Goal: Information Seeking & Learning: Understand process/instructions

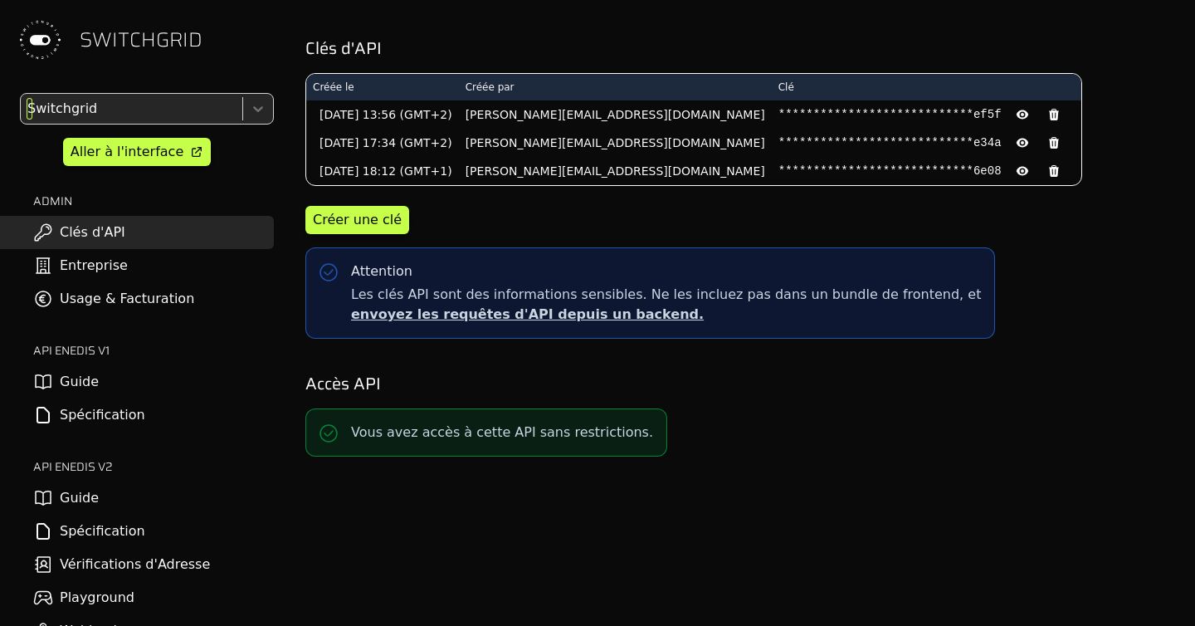
click at [77, 117] on div at bounding box center [130, 108] width 212 height 23
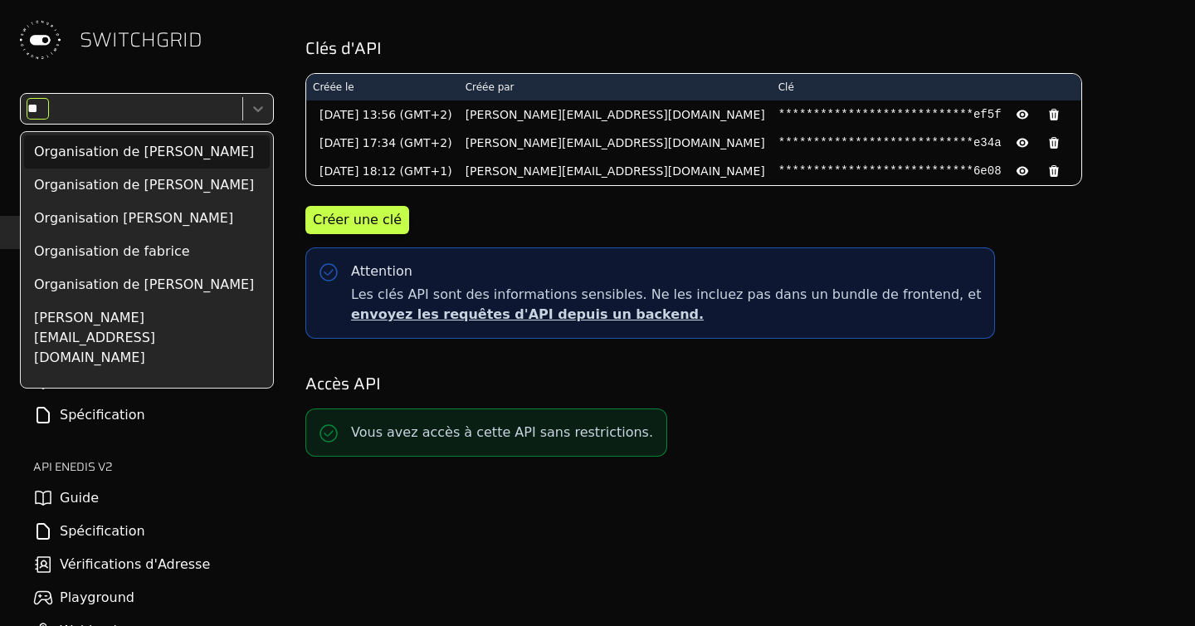
type input "***"
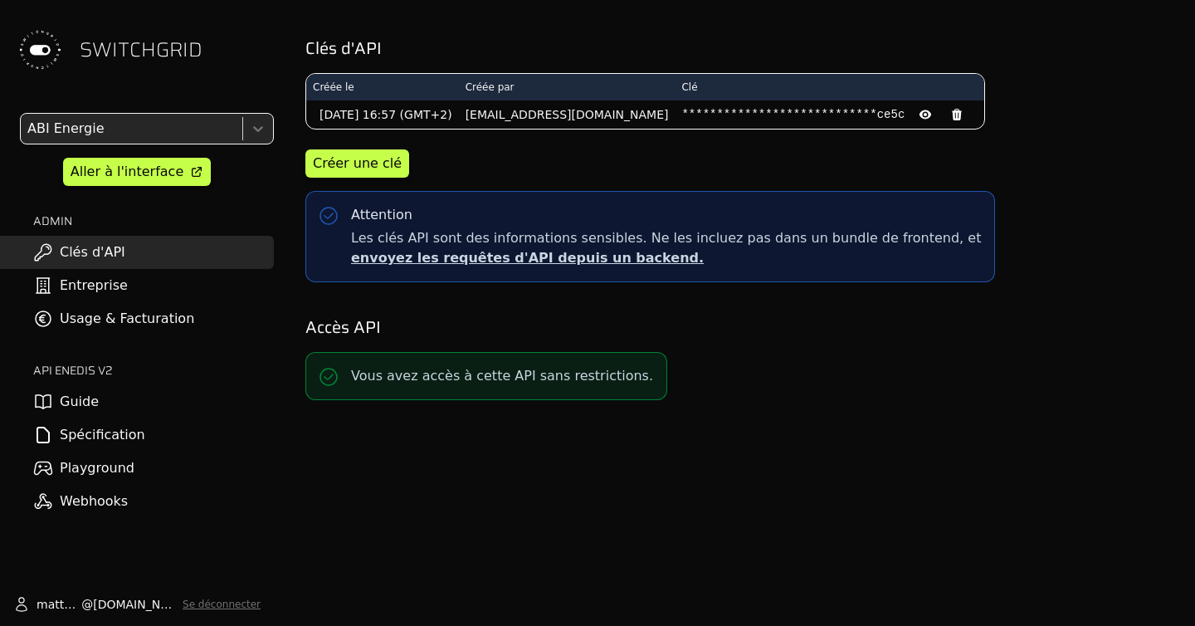
click at [120, 132] on div at bounding box center [130, 128] width 212 height 23
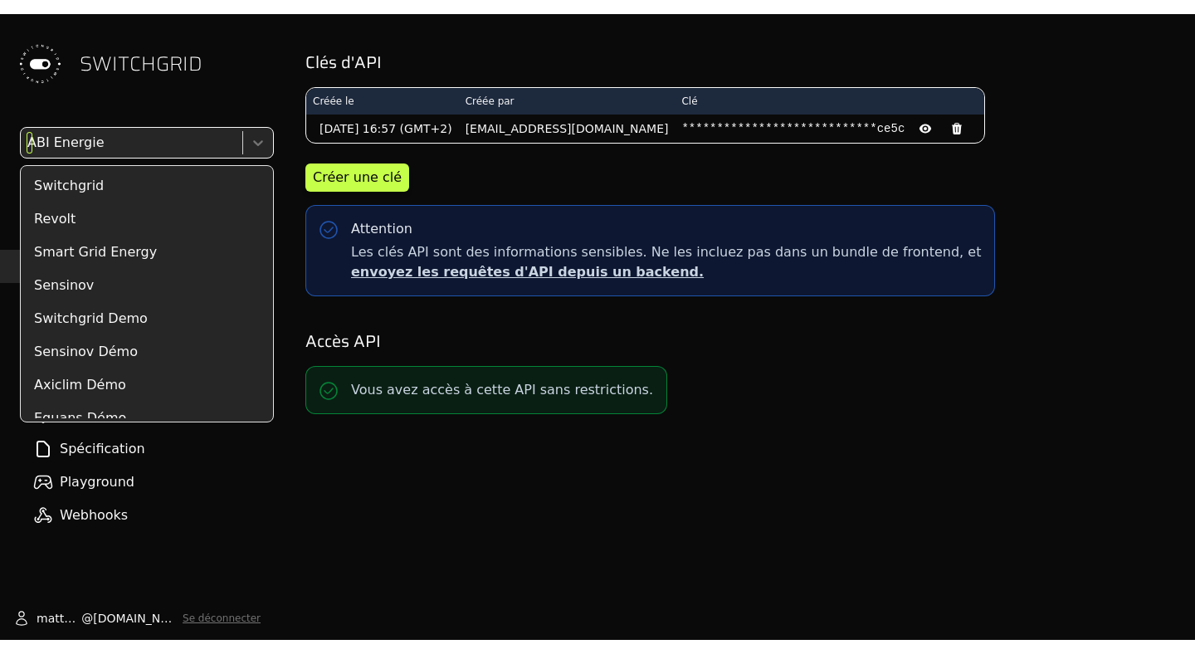
scroll to position [7816, 0]
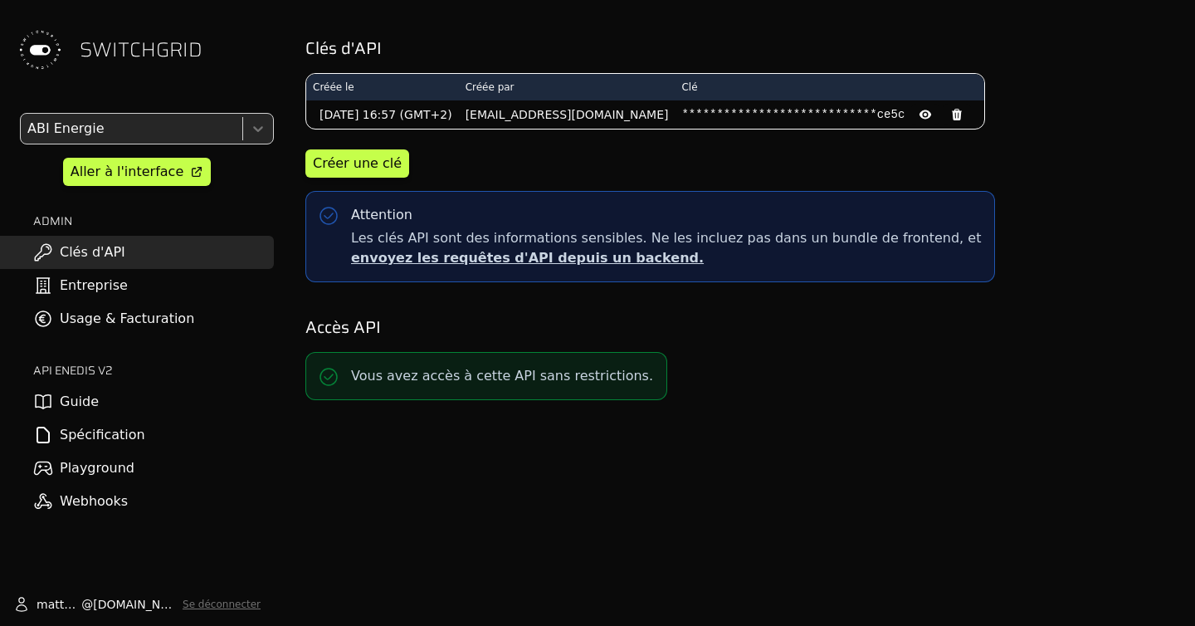
click at [911, 476] on div "**********" at bounding box center [738, 313] width 913 height 626
click at [164, 168] on div "Aller à l'interface" at bounding box center [127, 172] width 113 height 20
click at [177, 438] on link "Spécification" at bounding box center [137, 434] width 274 height 33
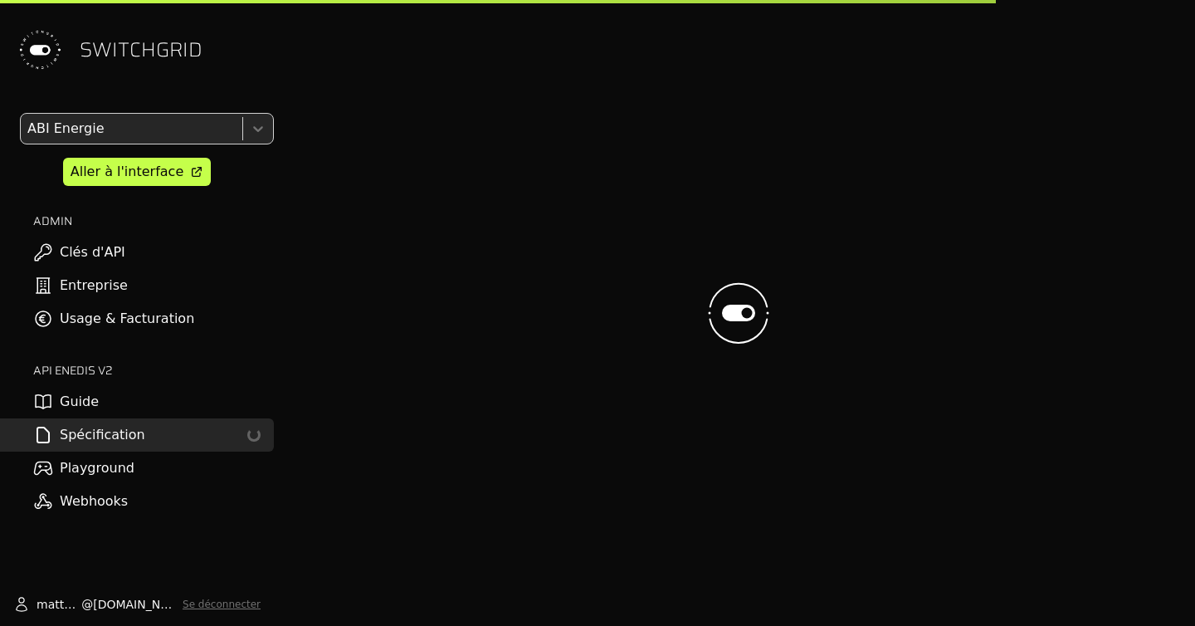
select select "**********"
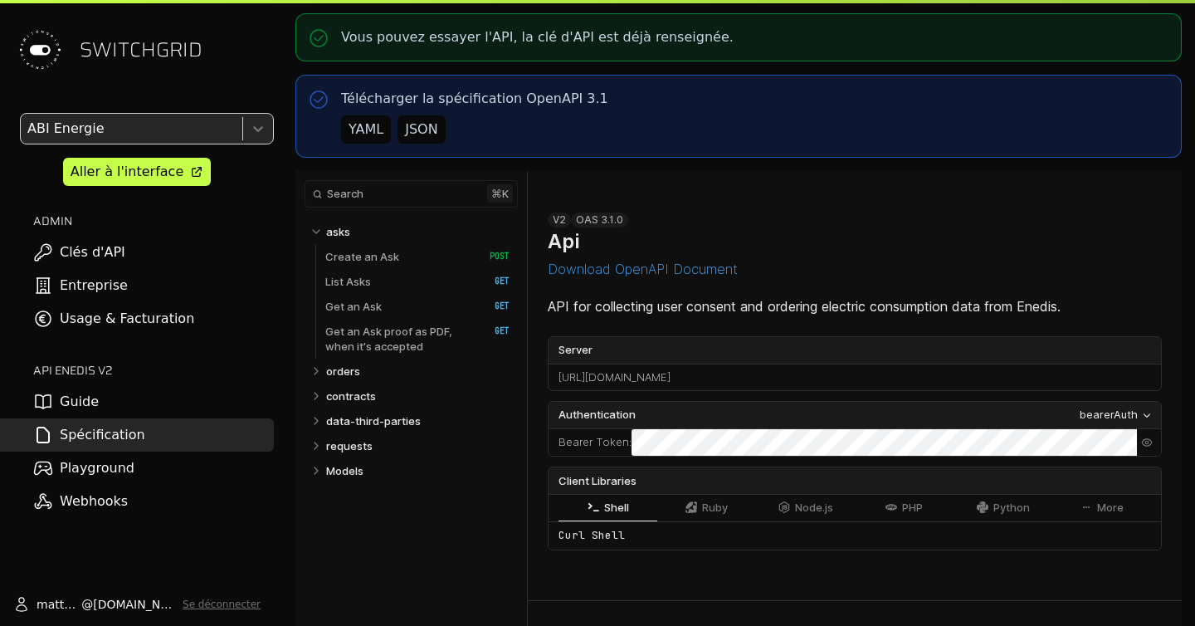
select select "**********"
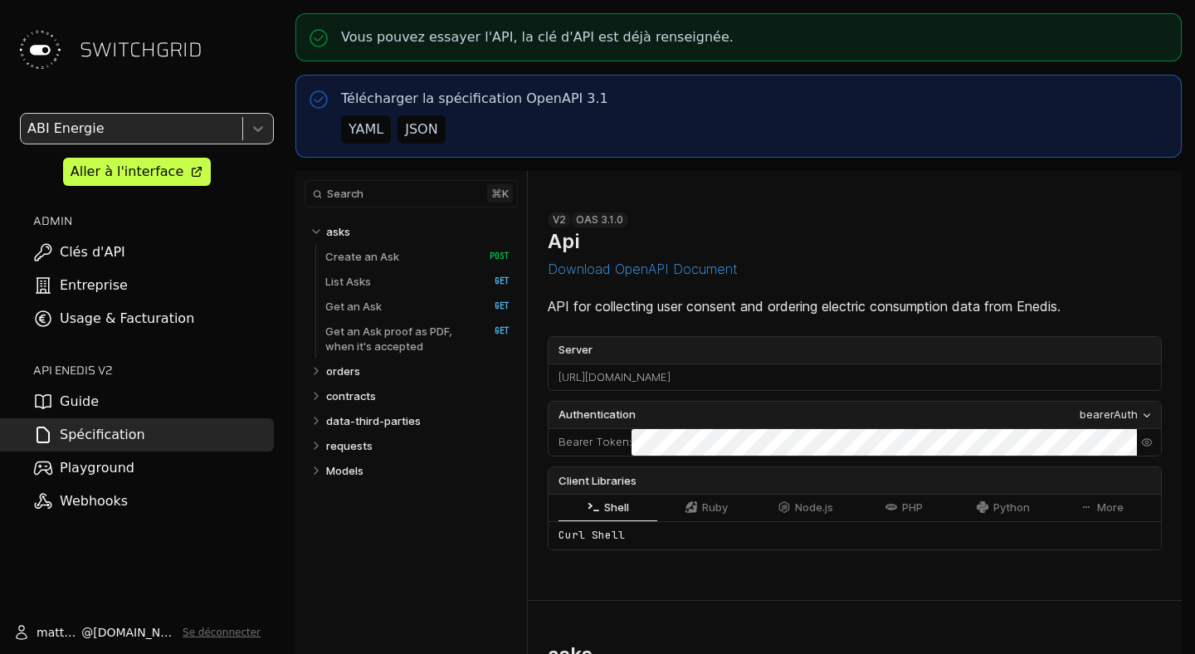
click at [94, 415] on link "Guide" at bounding box center [137, 401] width 274 height 33
click at [360, 400] on p "contracts" at bounding box center [351, 395] width 50 height 15
select select "**********"
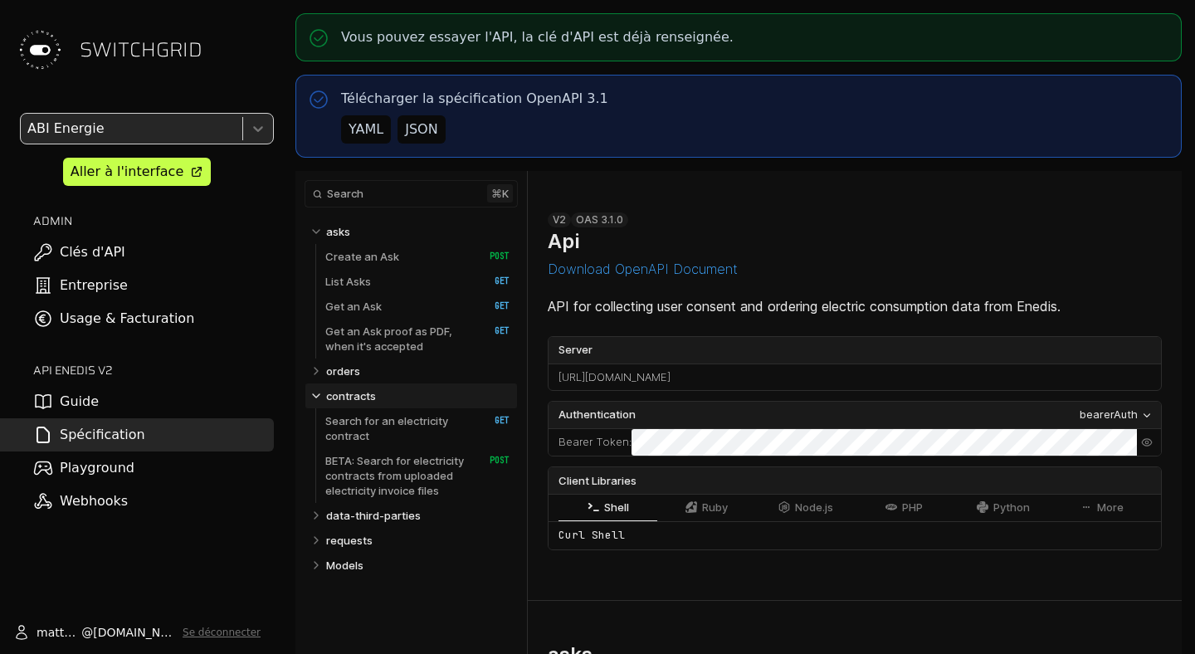
scroll to position [6829, 0]
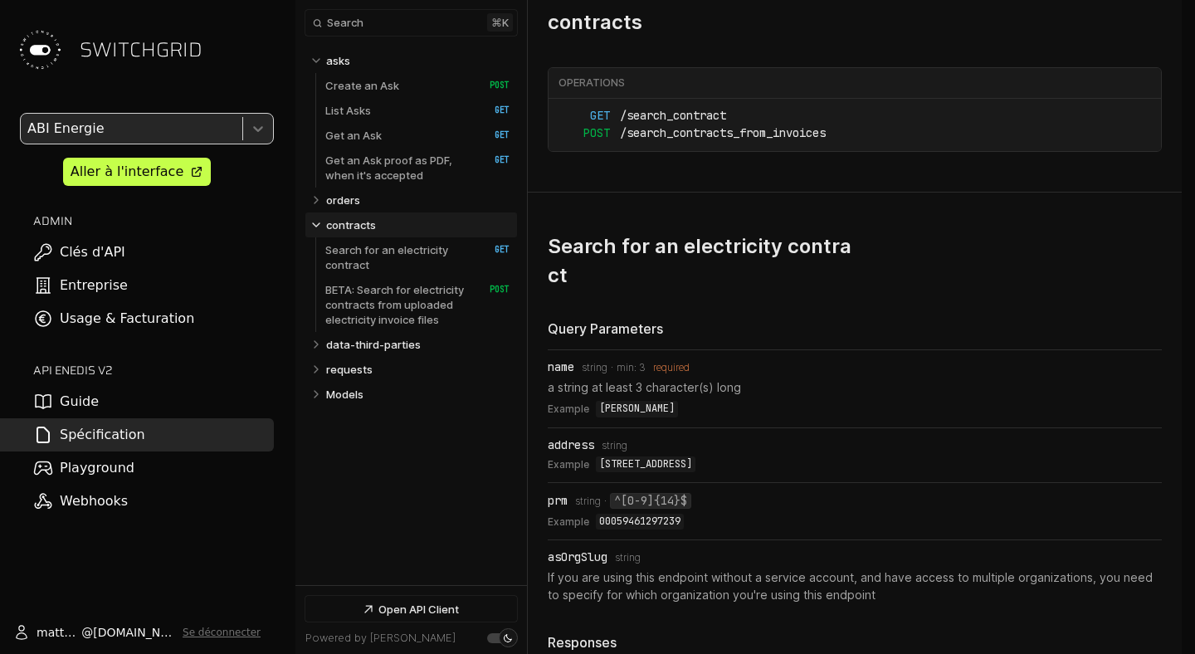
select select "**********"
click at [416, 259] on p "Search for an electricity contract" at bounding box center [398, 257] width 147 height 30
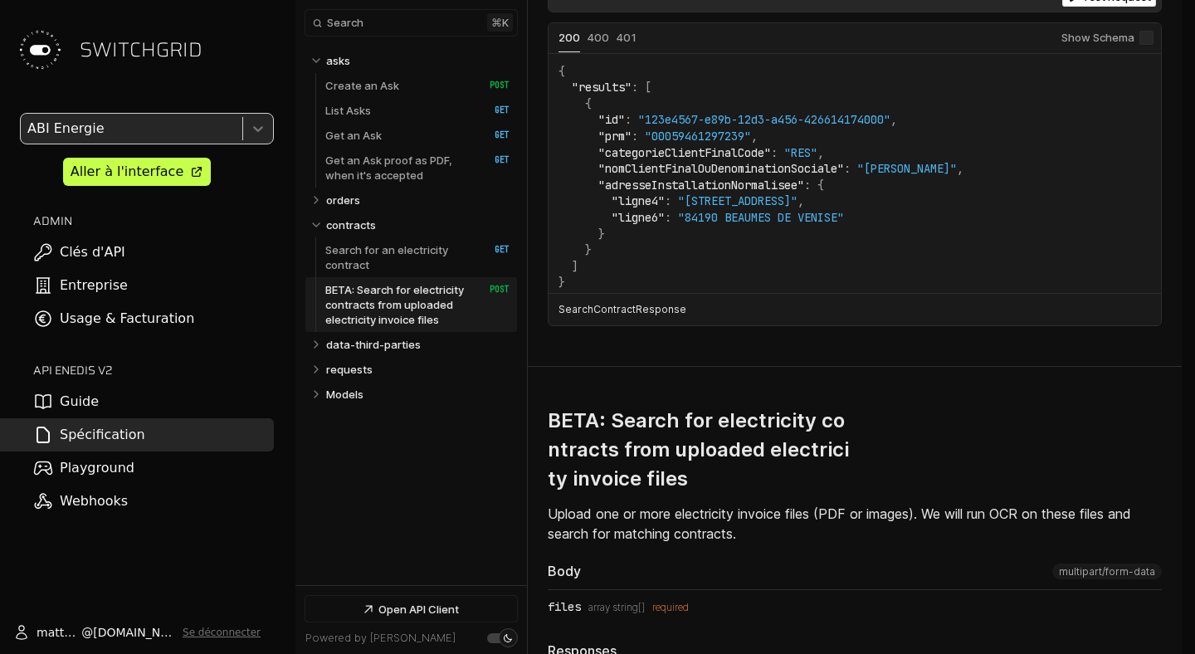
scroll to position [7, 0]
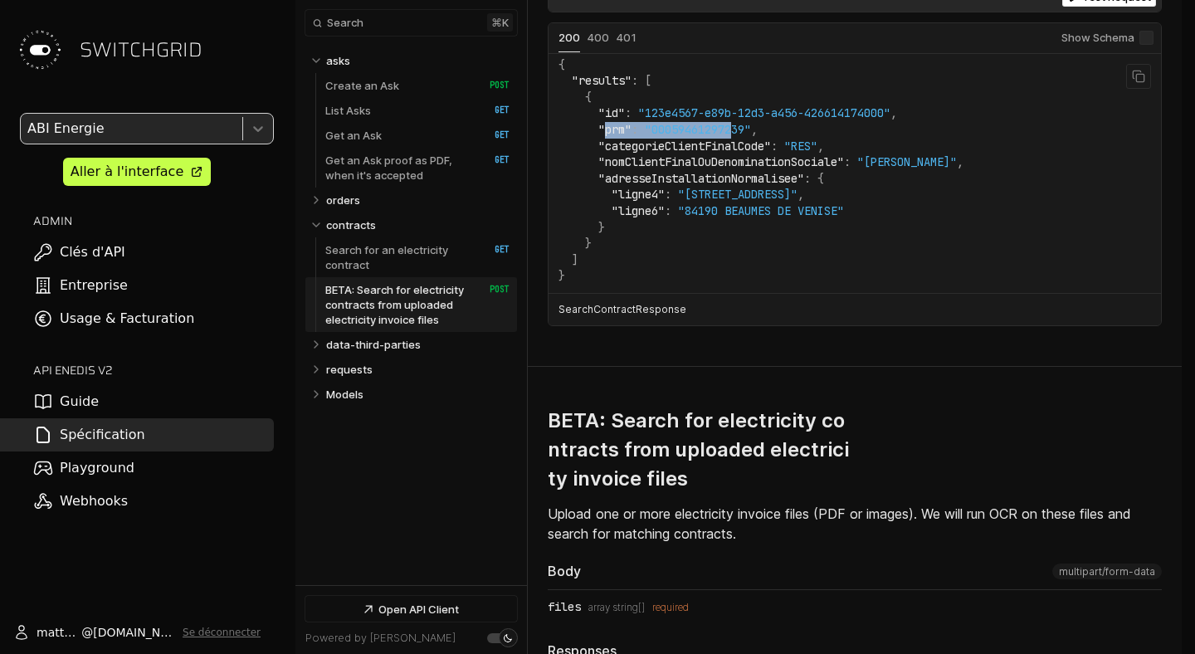
drag, startPoint x: 609, startPoint y: 167, endPoint x: 739, endPoint y: 164, distance: 129.5
click at [739, 164] on code "{ "results" : [ { "id" : "123e4567-e89b-12d3-a456-426614174000" , "prm" : "0005…" at bounding box center [761, 170] width 405 height 227
drag, startPoint x: 621, startPoint y: 178, endPoint x: 831, endPoint y: 188, distance: 210.2
click at [831, 188] on code "{ "results" : [ { "id" : "123e4567-e89b-12d3-a456-426614174000" , "prm" : "0005…" at bounding box center [761, 170] width 405 height 227
drag, startPoint x: 647, startPoint y: 191, endPoint x: 932, endPoint y: 204, distance: 285.8
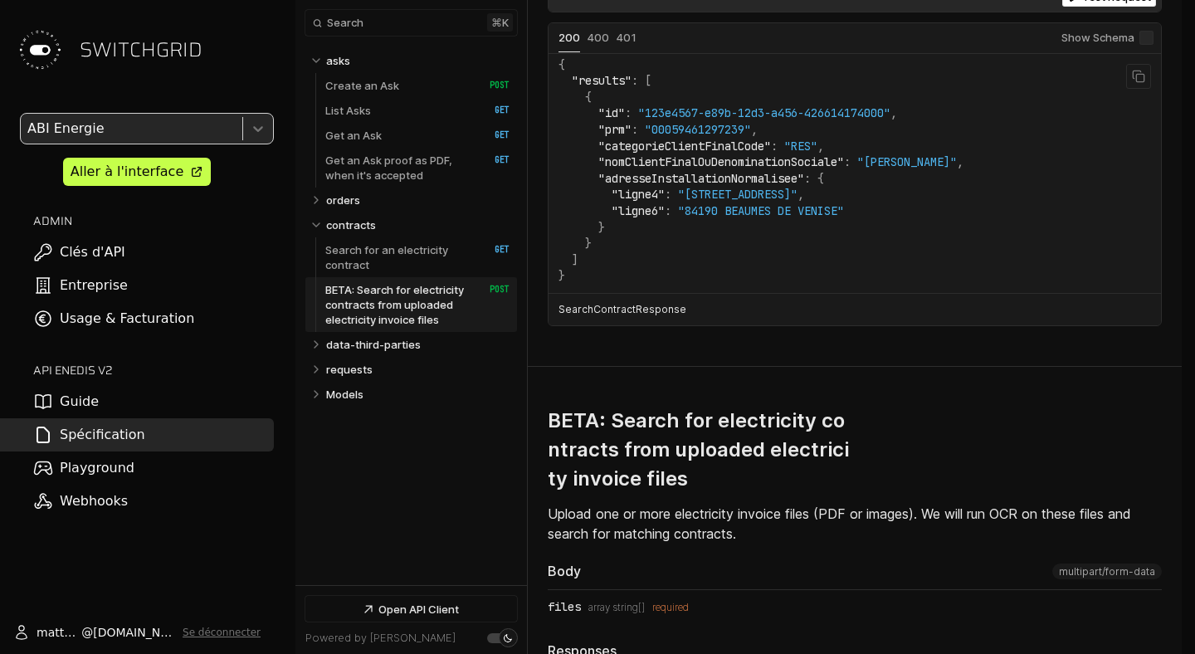
click at [932, 204] on code "{ "results" : [ { "id" : "123e4567-e89b-12d3-a456-426614174000" , "prm" : "0005…" at bounding box center [761, 170] width 405 height 227
drag, startPoint x: 931, startPoint y: 204, endPoint x: 630, endPoint y: 200, distance: 301.3
click at [630, 200] on code "{ "results" : [ { "id" : "123e4567-e89b-12d3-a456-426614174000" , "prm" : "0005…" at bounding box center [761, 170] width 405 height 227
click at [630, 169] on span ""nomClientFinalOuDenominationSociale"" at bounding box center [721, 161] width 246 height 15
click at [622, 137] on span ""prm"" at bounding box center [614, 129] width 33 height 15
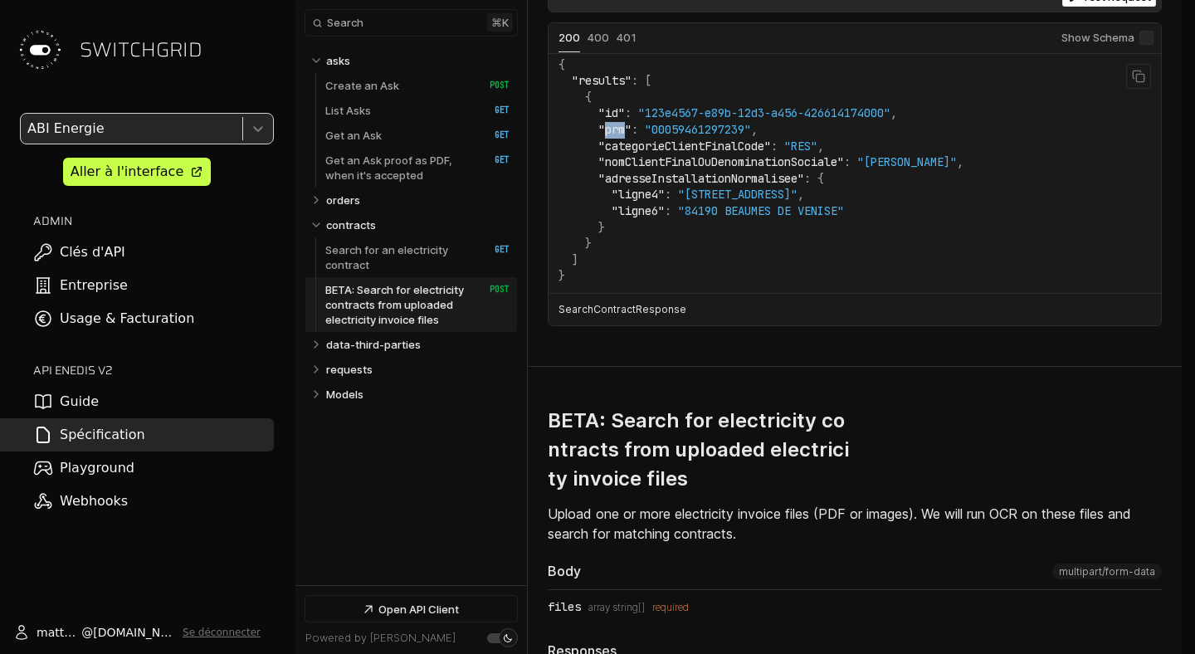
click at [622, 137] on span ""prm"" at bounding box center [614, 129] width 33 height 15
click at [621, 137] on span ""prm"" at bounding box center [614, 129] width 33 height 15
drag, startPoint x: 653, startPoint y: 167, endPoint x: 754, endPoint y: 167, distance: 100.4
click at [751, 137] on span ""00059461297239"" at bounding box center [698, 129] width 106 height 15
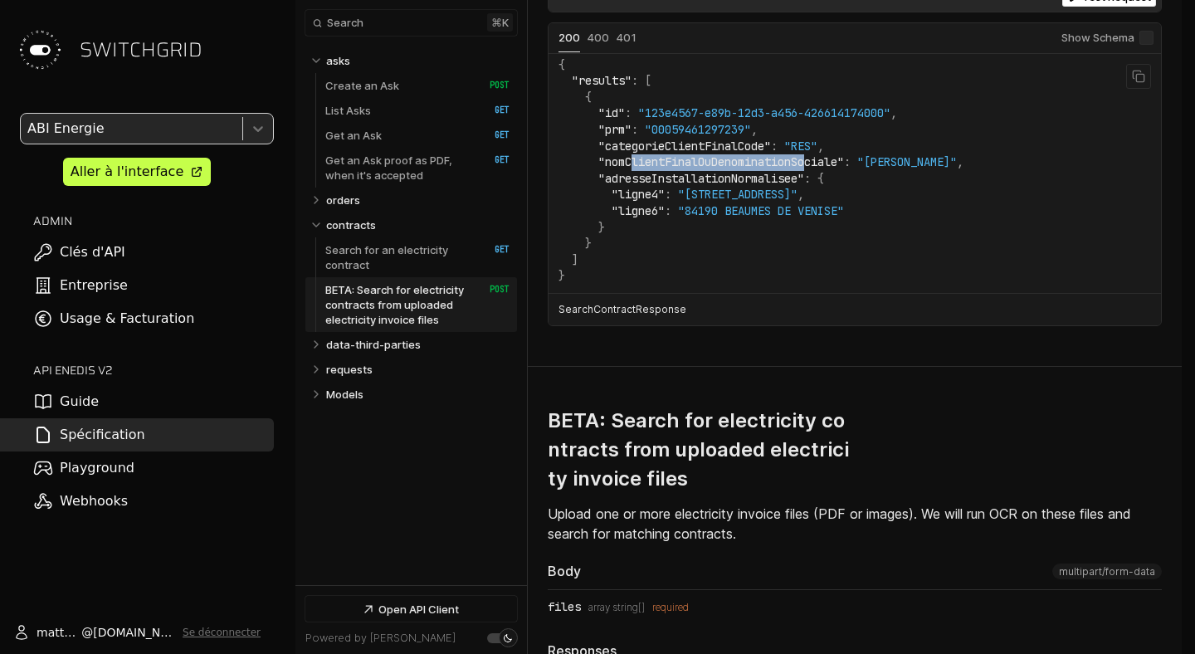
drag, startPoint x: 637, startPoint y: 195, endPoint x: 813, endPoint y: 204, distance: 176.2
click at [815, 169] on span ""nomClientFinalOuDenominationSociale"" at bounding box center [721, 161] width 246 height 15
drag, startPoint x: 880, startPoint y: 200, endPoint x: 965, endPoint y: 204, distance: 85.6
click at [957, 169] on span ""DUPONT Marie"" at bounding box center [907, 161] width 100 height 15
drag, startPoint x: 622, startPoint y: 218, endPoint x: 782, endPoint y: 220, distance: 160.2
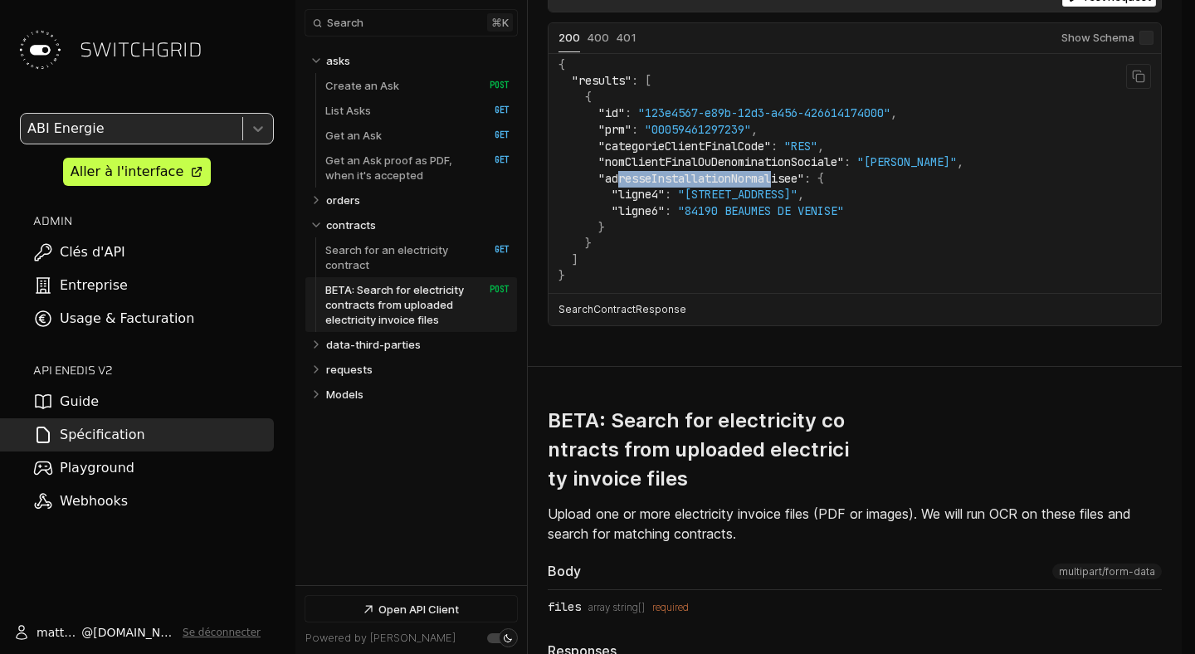
click at [782, 186] on span ""adresseInstallationNormalisee"" at bounding box center [701, 178] width 206 height 15
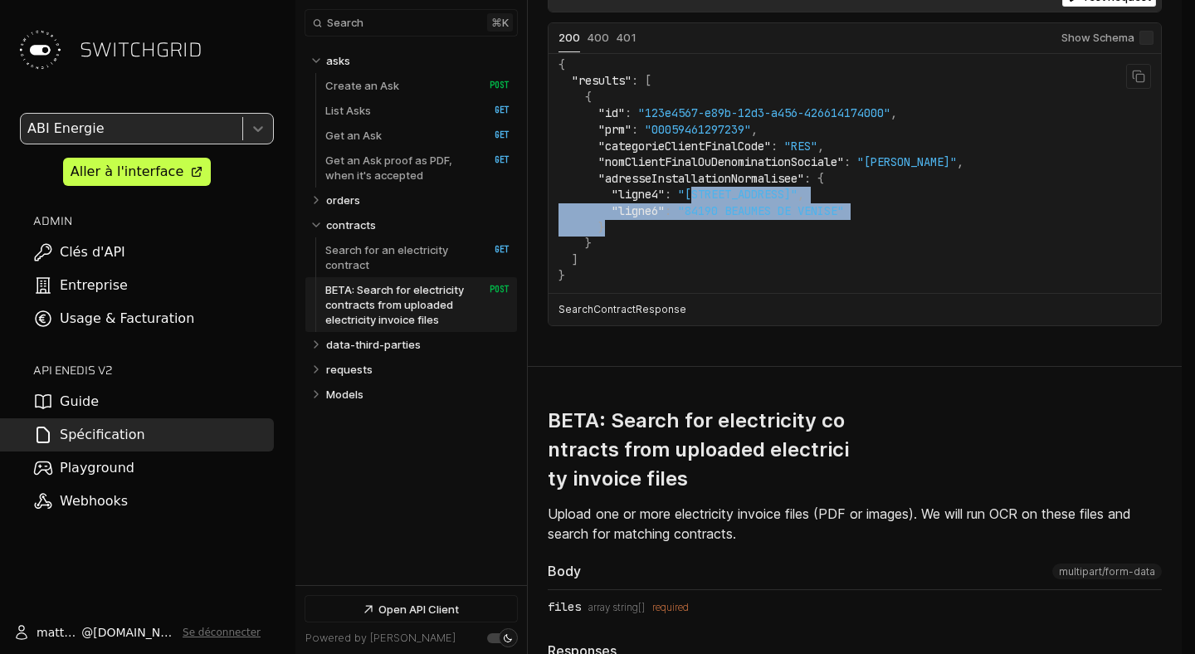
drag, startPoint x: 697, startPoint y: 237, endPoint x: 828, endPoint y: 258, distance: 132.9
click at [828, 258] on code "{ "results" : [ { "id" : "123e4567-e89b-12d3-a456-426614174000" , "prm" : "0005…" at bounding box center [761, 170] width 405 height 227
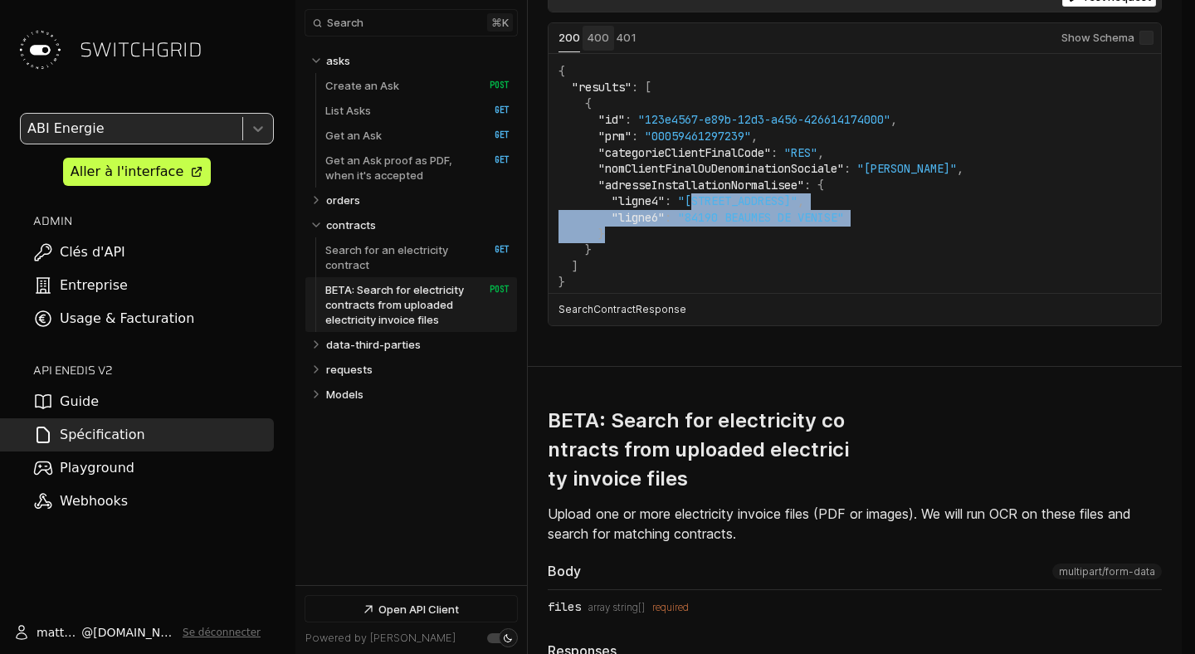
click at [601, 44] on span "Status: 400" at bounding box center [599, 37] width 22 height 13
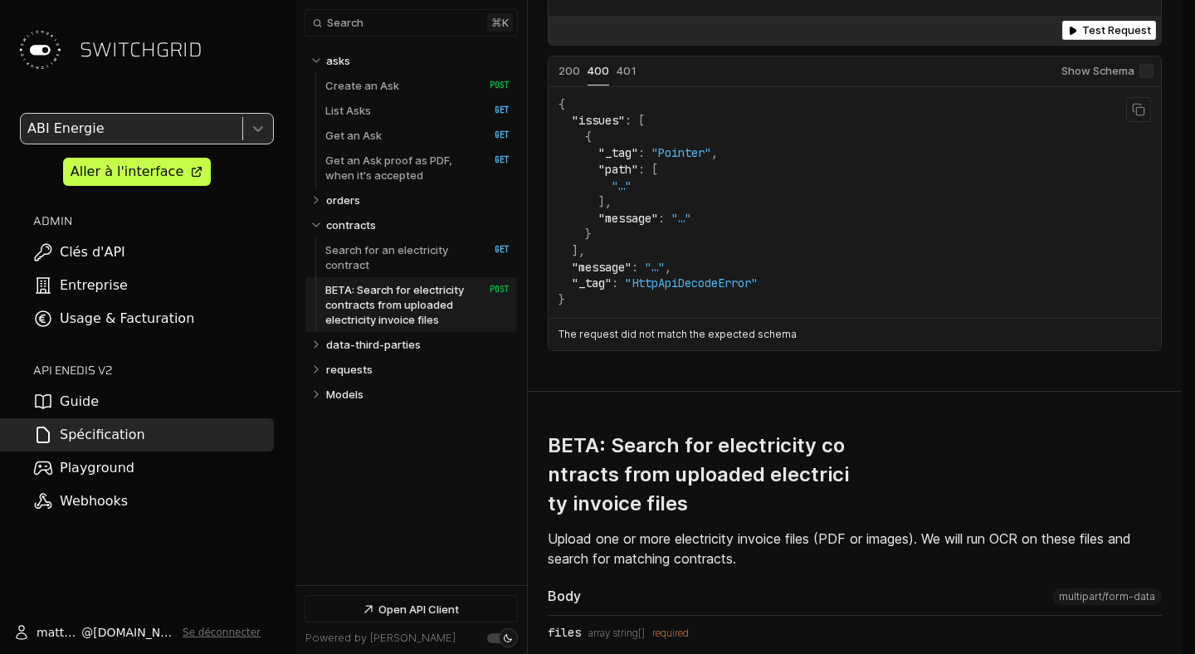
scroll to position [7678, 0]
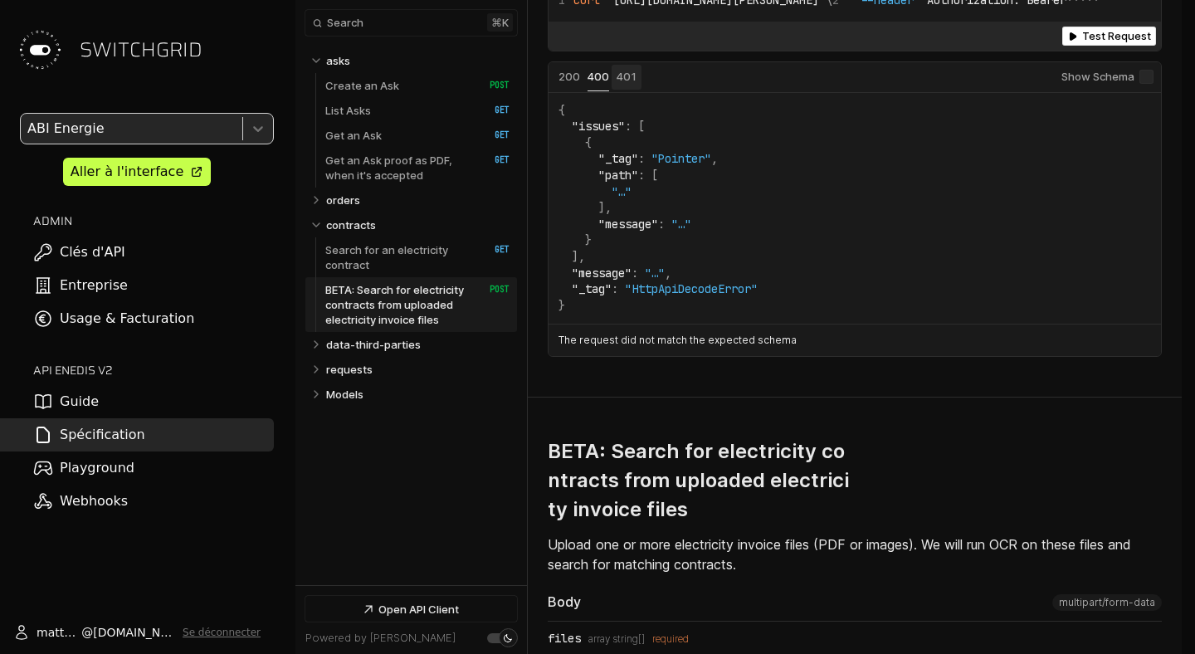
click at [622, 83] on span "Status: 401" at bounding box center [627, 76] width 20 height 13
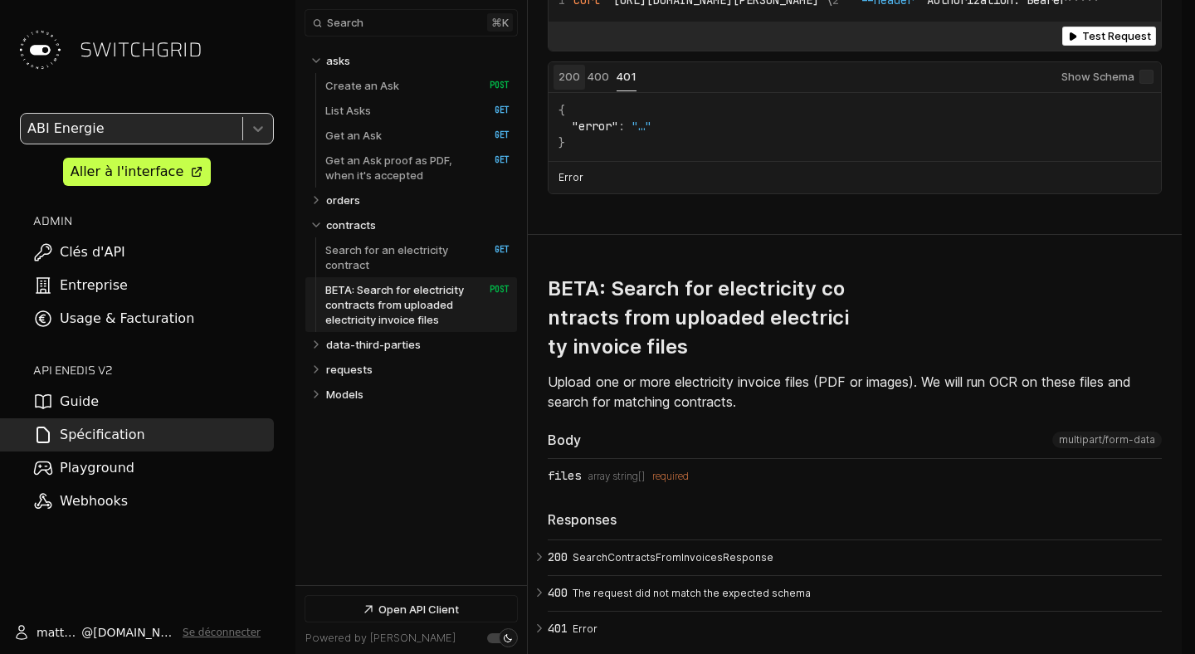
click at [566, 83] on span "Status: 200" at bounding box center [570, 76] width 22 height 13
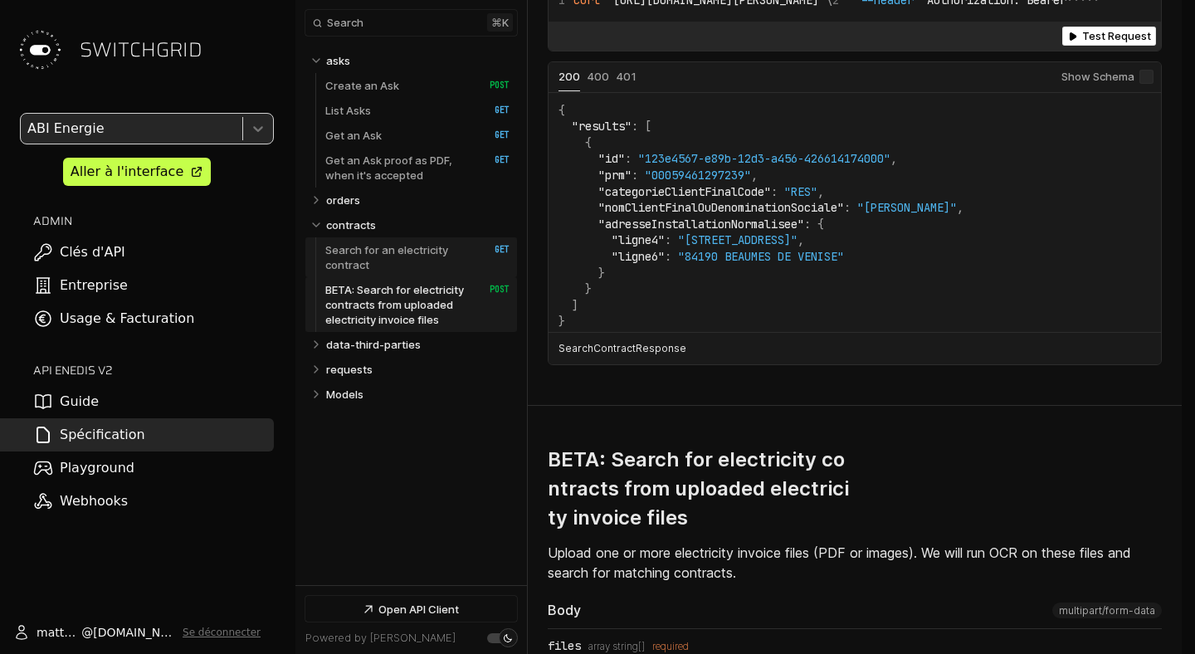
click at [407, 243] on p "Search for an electricity contract" at bounding box center [398, 257] width 147 height 30
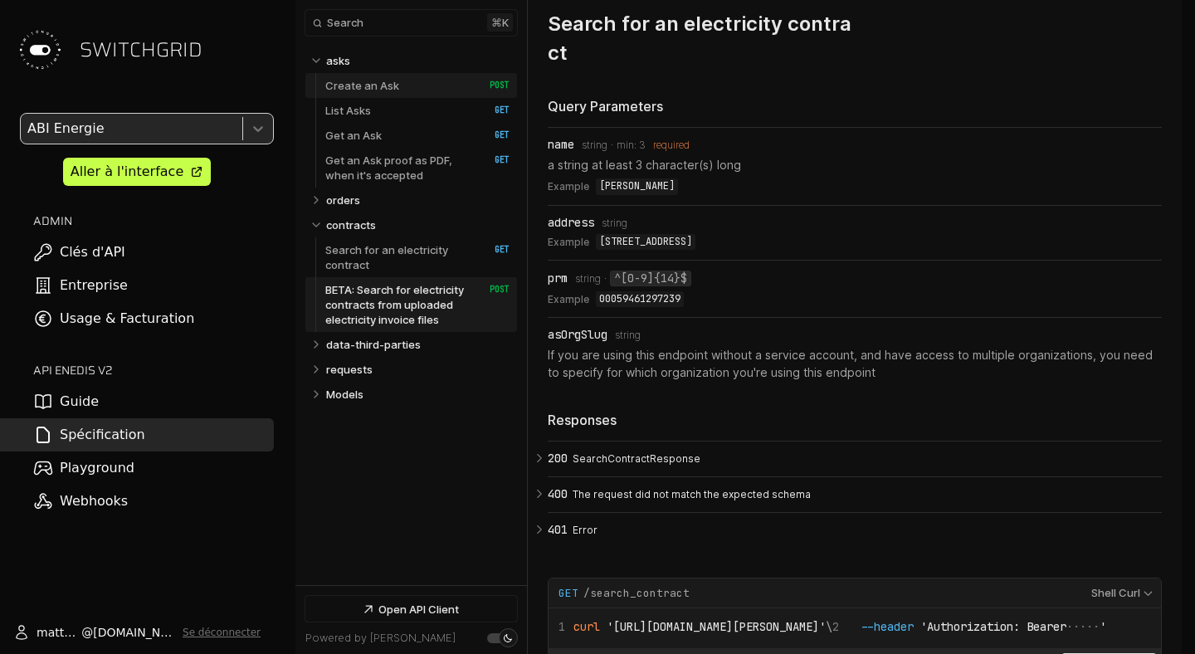
click at [381, 85] on p "Create an Ask" at bounding box center [362, 85] width 74 height 15
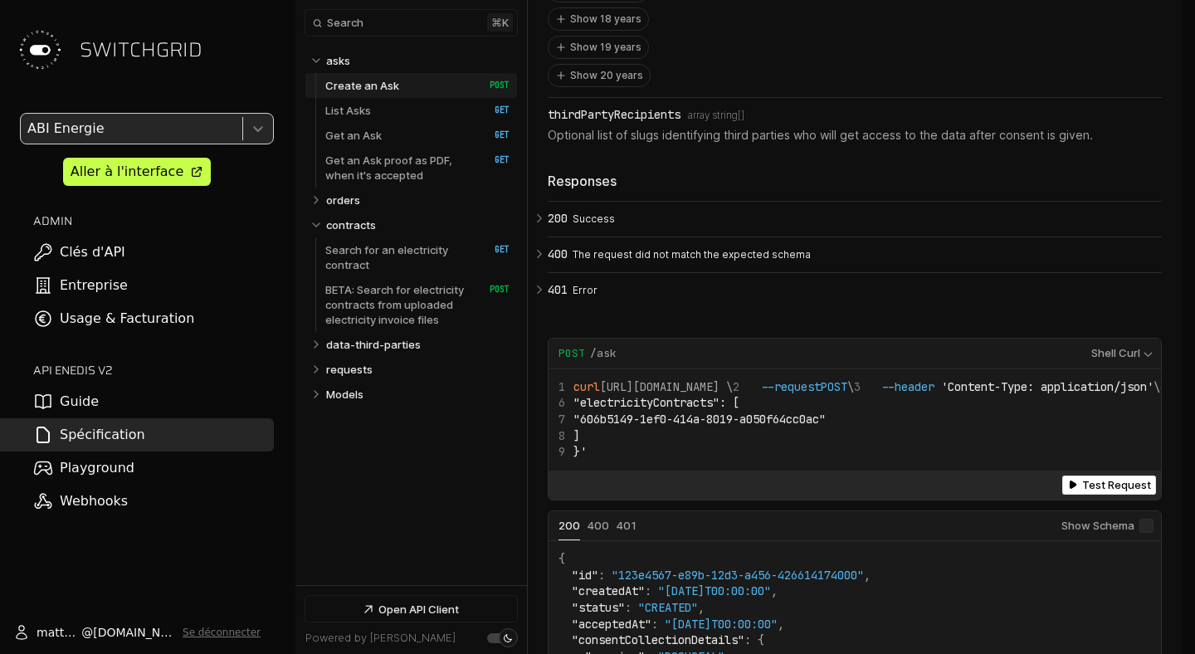
scroll to position [3072, 0]
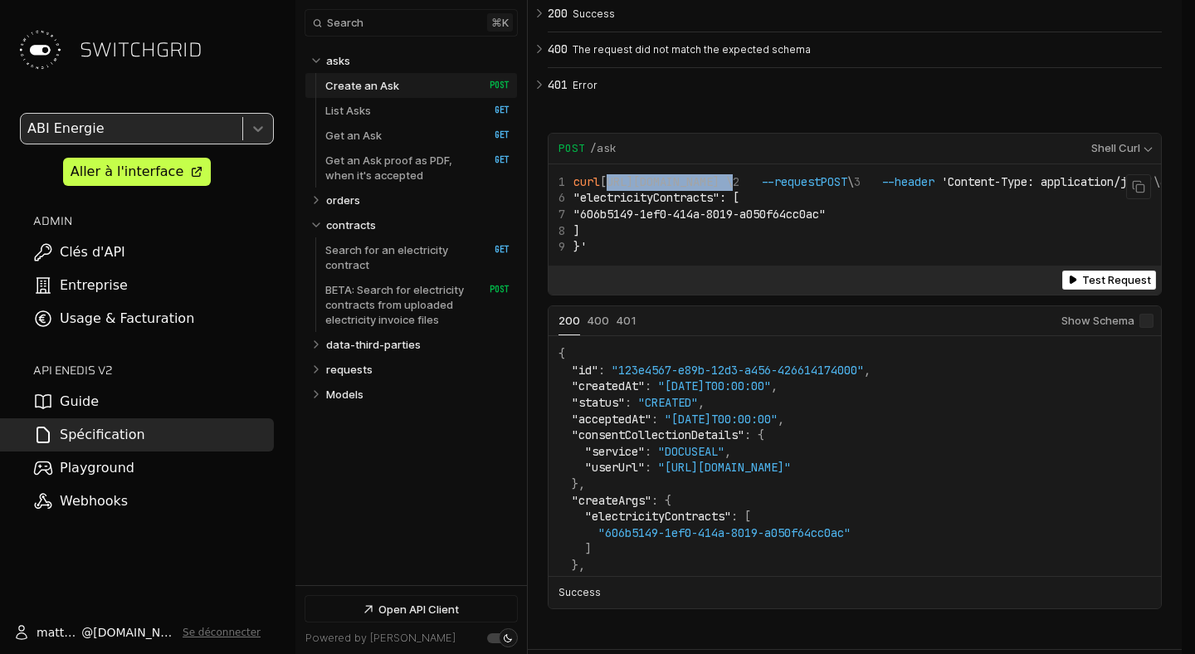
drag, startPoint x: 609, startPoint y: 133, endPoint x: 742, endPoint y: 125, distance: 133.0
click at [733, 174] on span "curl https://app.switchgrid.tech/enedis/v2/ask \" at bounding box center [646, 181] width 174 height 15
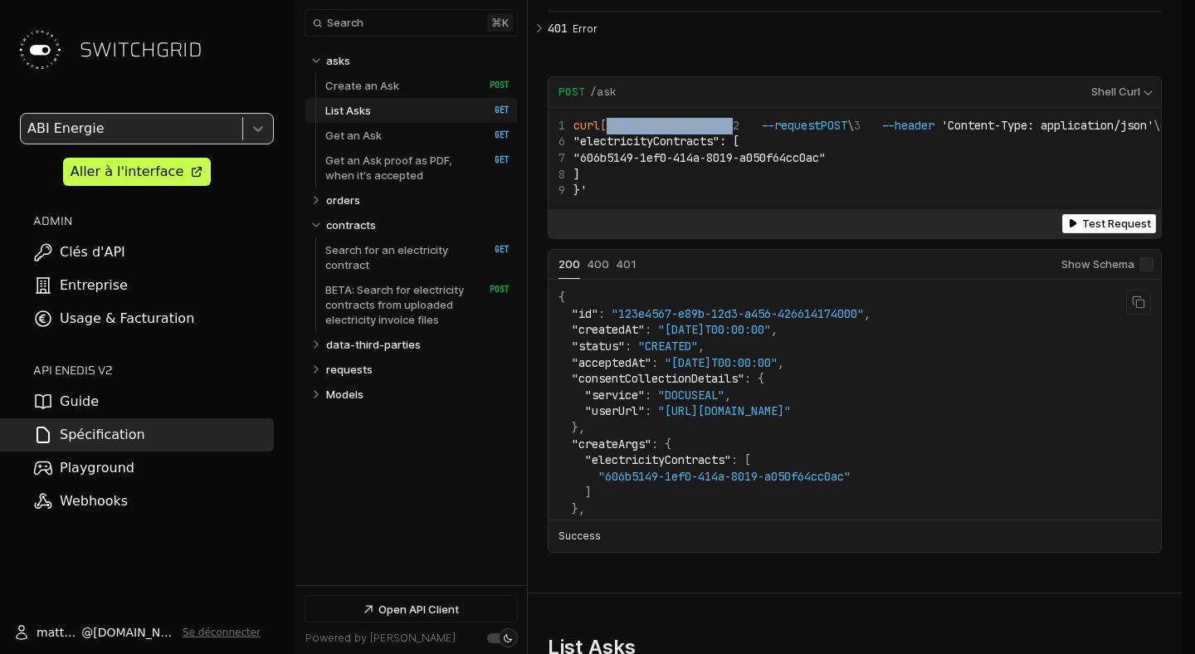
scroll to position [1, 0]
drag, startPoint x: 668, startPoint y: 422, endPoint x: 917, endPoint y: 415, distance: 249.1
click at [791, 415] on span ""https://docuseal.co/s/x1uPBSwot114QM"" at bounding box center [724, 410] width 133 height 15
drag, startPoint x: 607, startPoint y: 169, endPoint x: 856, endPoint y: 170, distance: 249.0
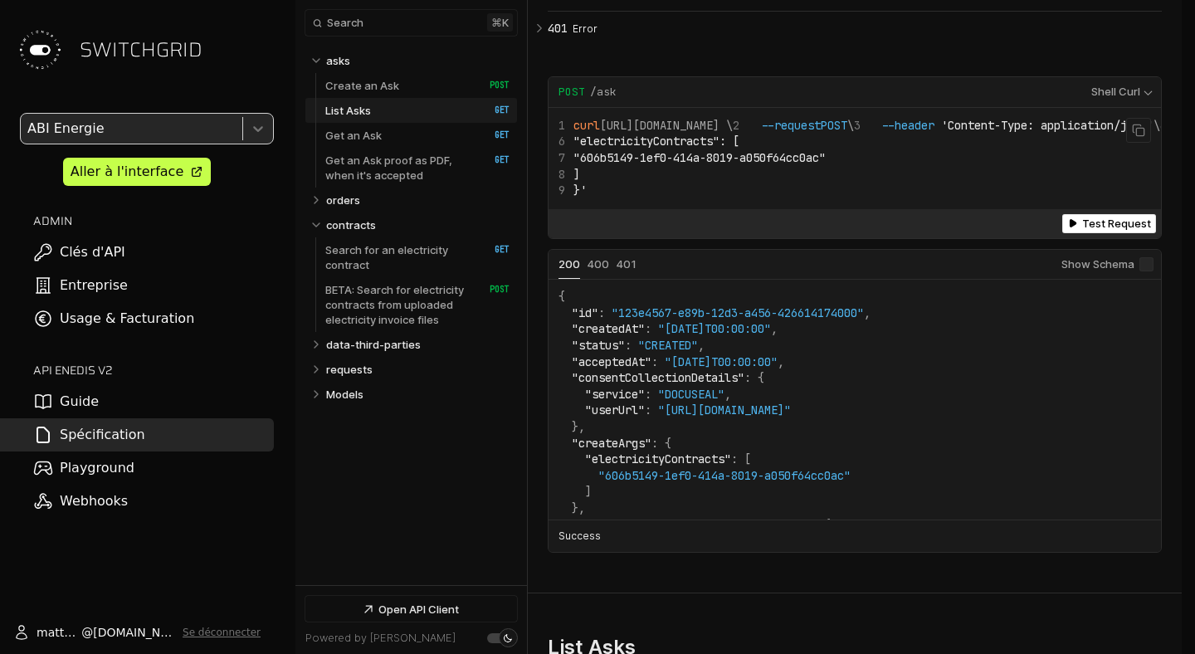
click at [826, 165] on span ""606b5149-1ef0-414a-8019-a050f64cc0ac"" at bounding box center [700, 157] width 252 height 15
click at [414, 86] on link "Create an Ask   HTTP Method: POST" at bounding box center [417, 85] width 184 height 25
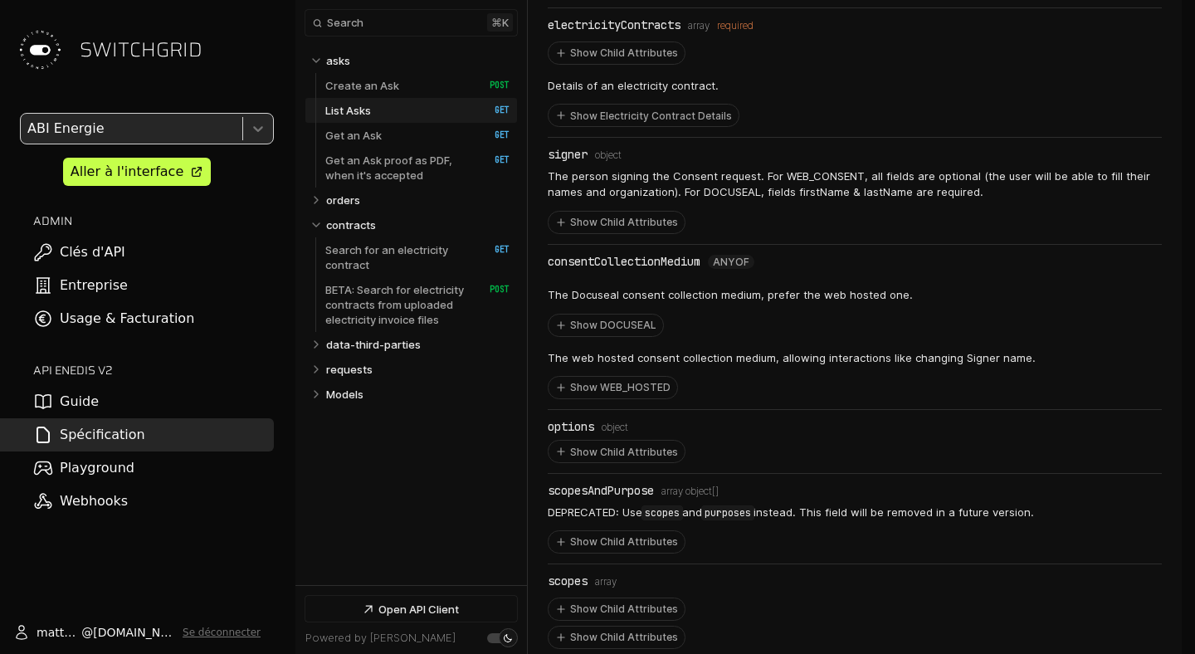
scroll to position [1145, 0]
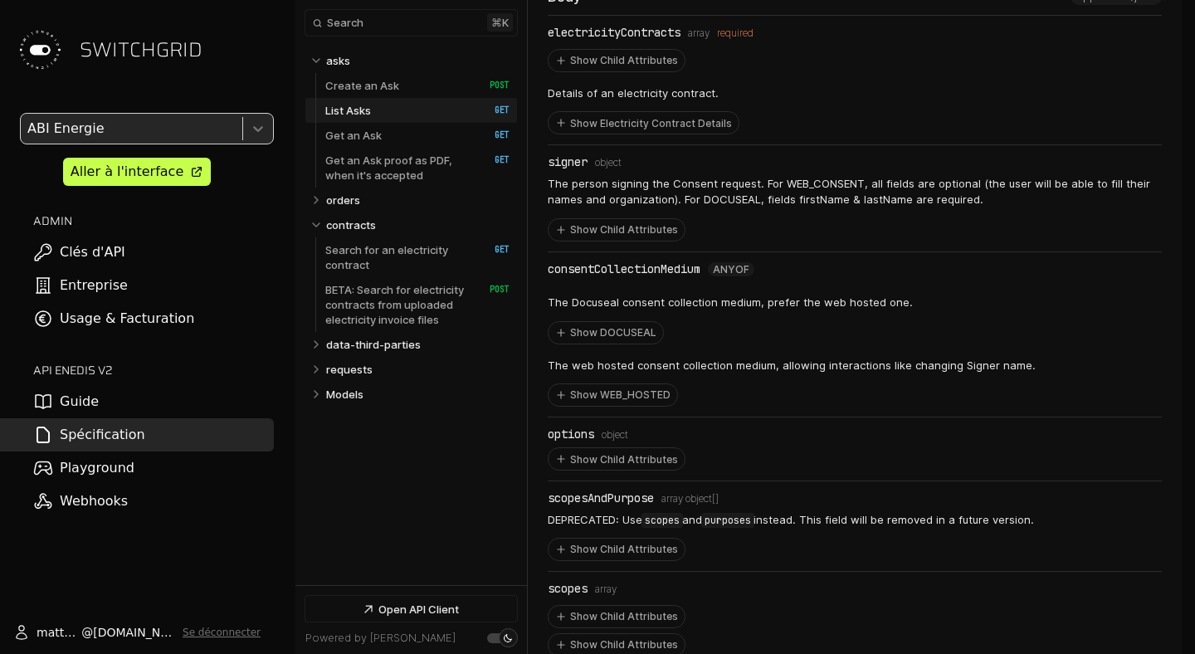
click at [553, 155] on div "signer" at bounding box center [568, 161] width 40 height 13
click at [603, 169] on div "The person signing the Consent request. For WEB_CONSENT, all fields are optiona…" at bounding box center [855, 205] width 614 height 72
drag, startPoint x: 603, startPoint y: 154, endPoint x: 603, endPoint y: 179, distance: 25.7
click at [603, 179] on li "signer Type: object The person signing the Consent request. For WEB_CONSENT, al…" at bounding box center [855, 198] width 614 height 106
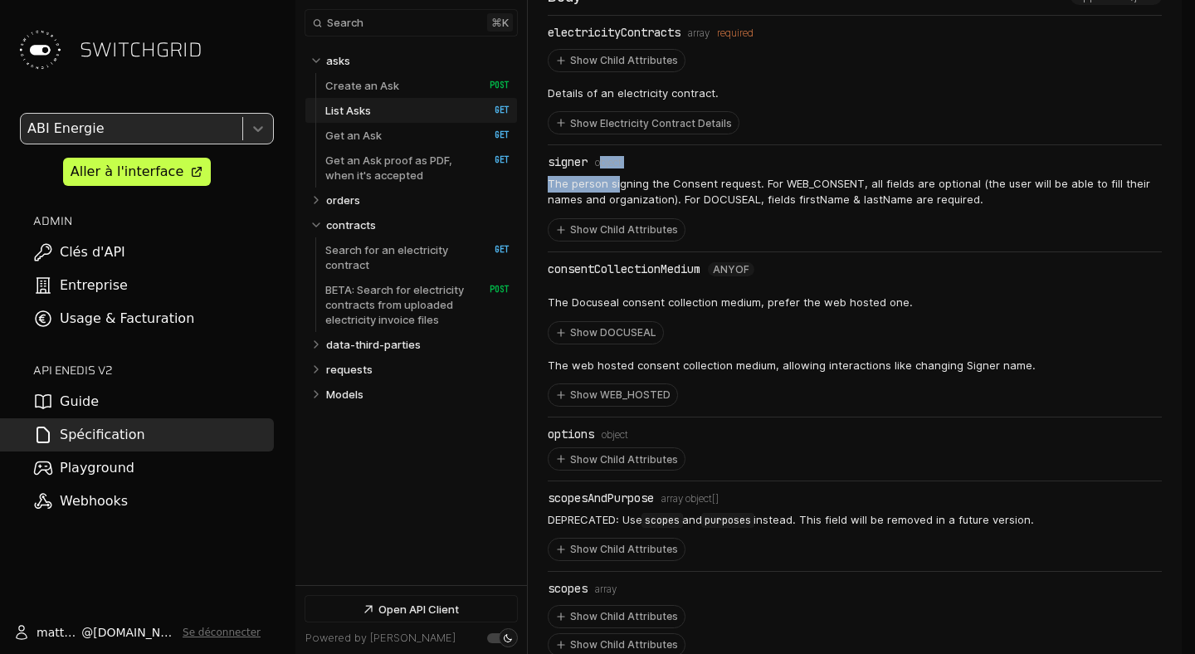
click at [699, 191] on p "The person signing the Consent request. For WEB_CONSENT, all fields are optiona…" at bounding box center [855, 192] width 614 height 32
click at [567, 155] on div "signer" at bounding box center [568, 161] width 40 height 13
click at [618, 157] on span "Type: object" at bounding box center [608, 163] width 27 height 12
click at [427, 84] on link "Create an Ask   HTTP Method: POST" at bounding box center [417, 85] width 184 height 25
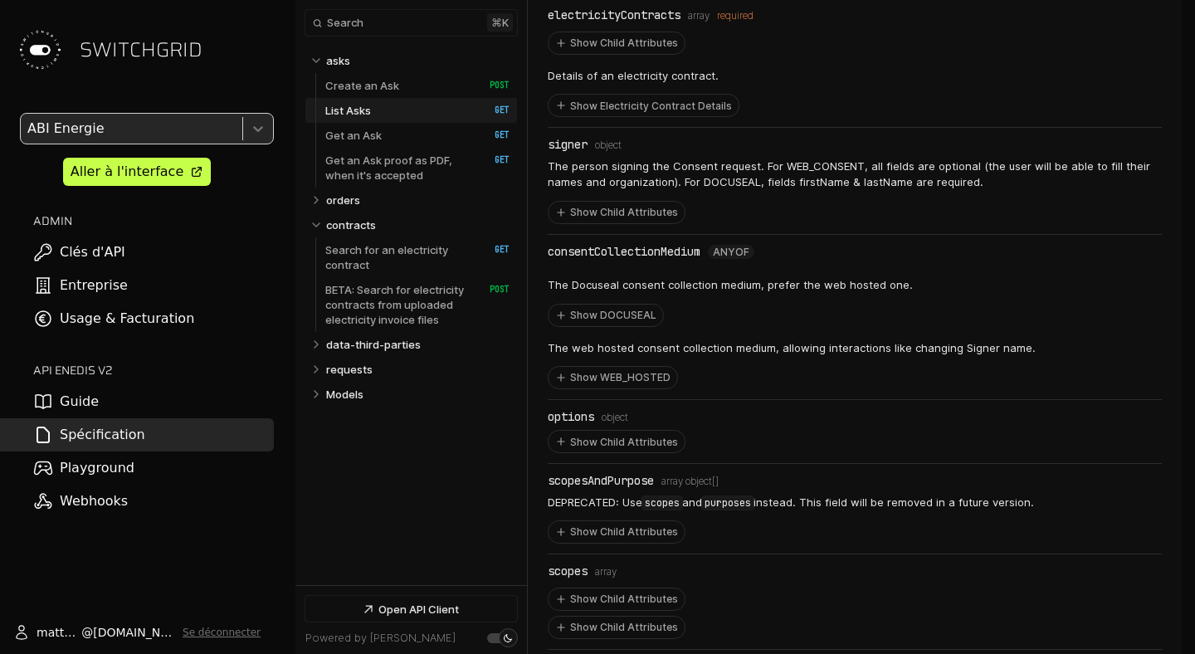
scroll to position [1169, 0]
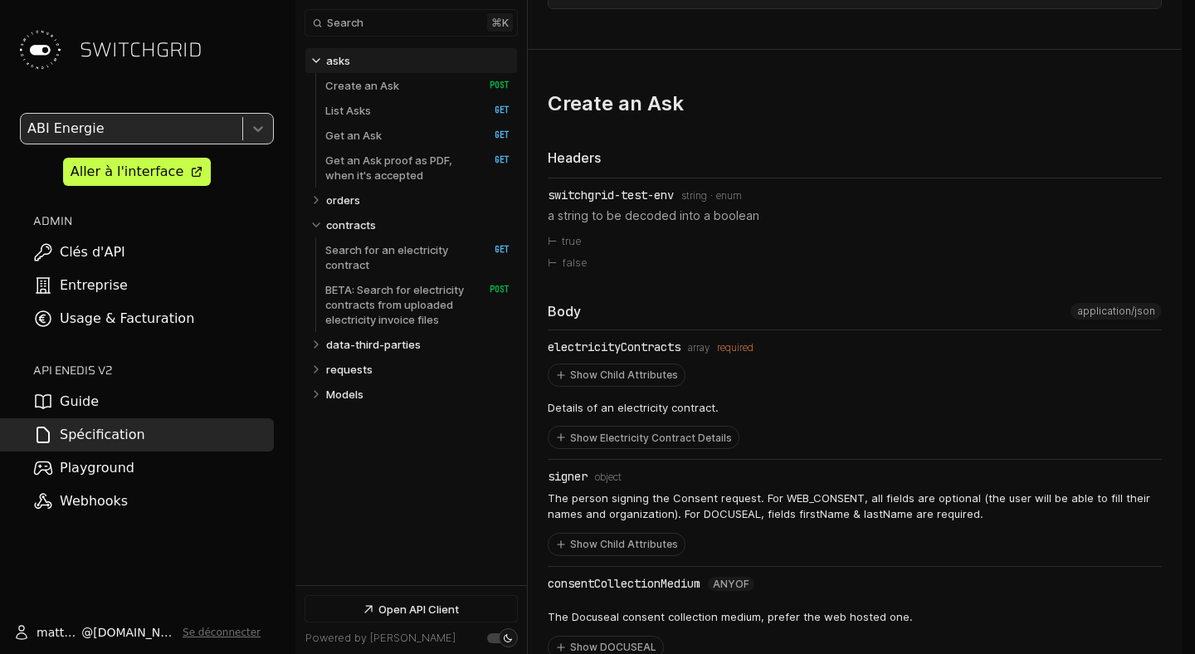
scroll to position [770, 0]
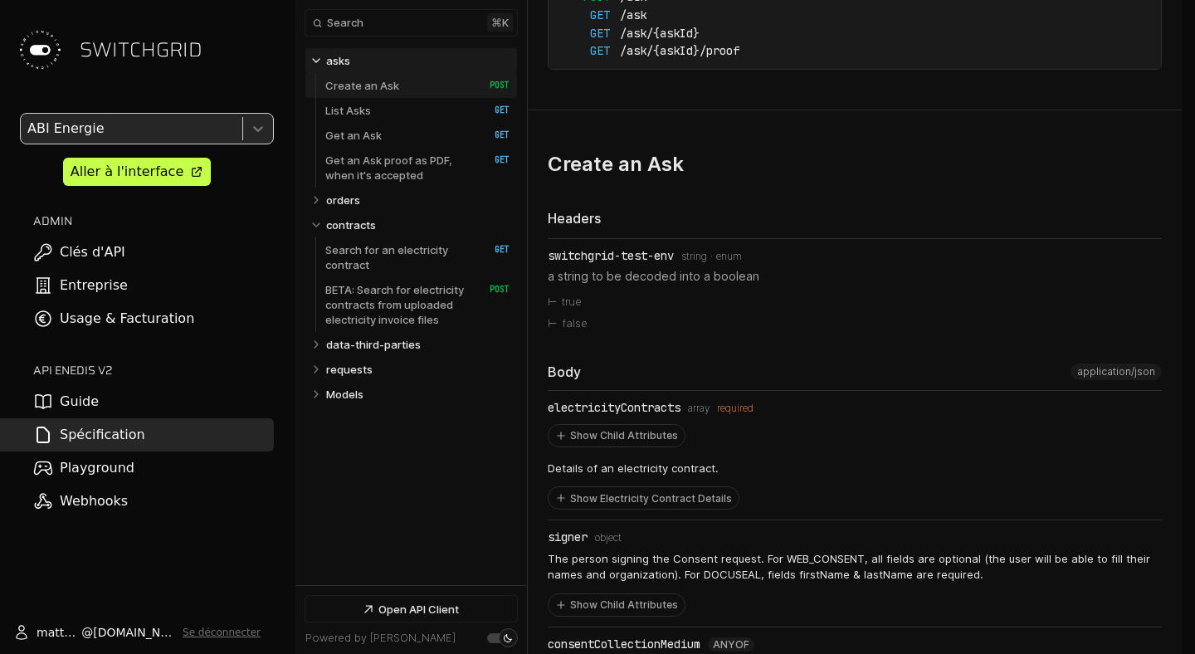
click at [429, 74] on link "Create an Ask   HTTP Method: POST" at bounding box center [417, 85] width 184 height 25
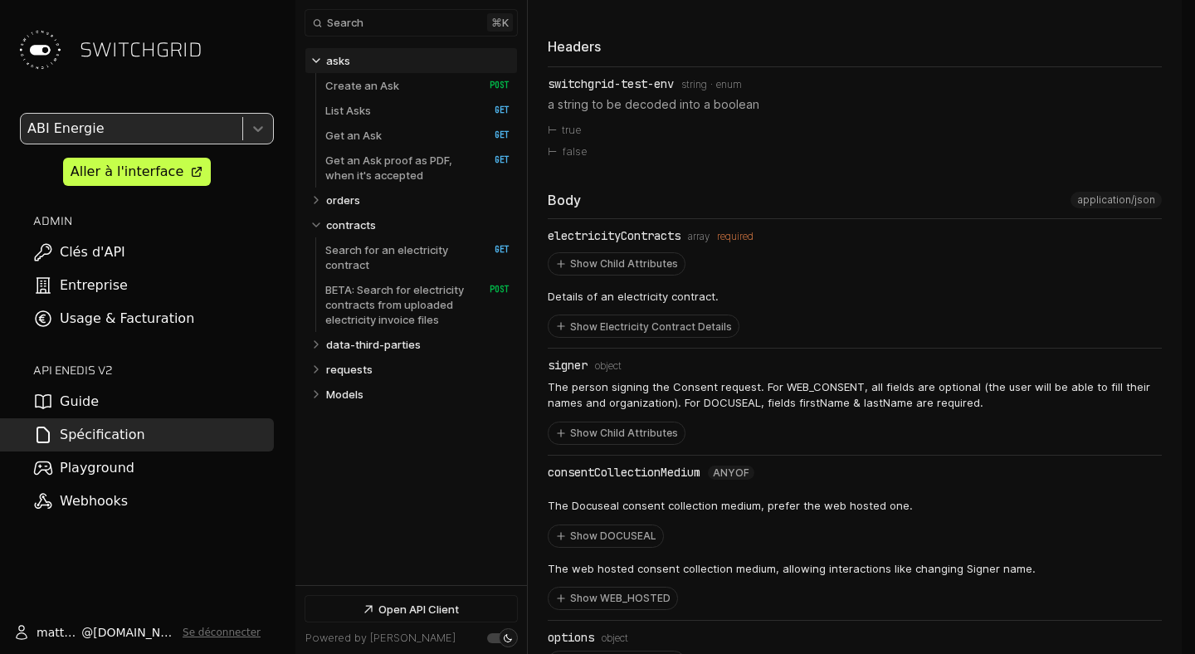
scroll to position [1091, 0]
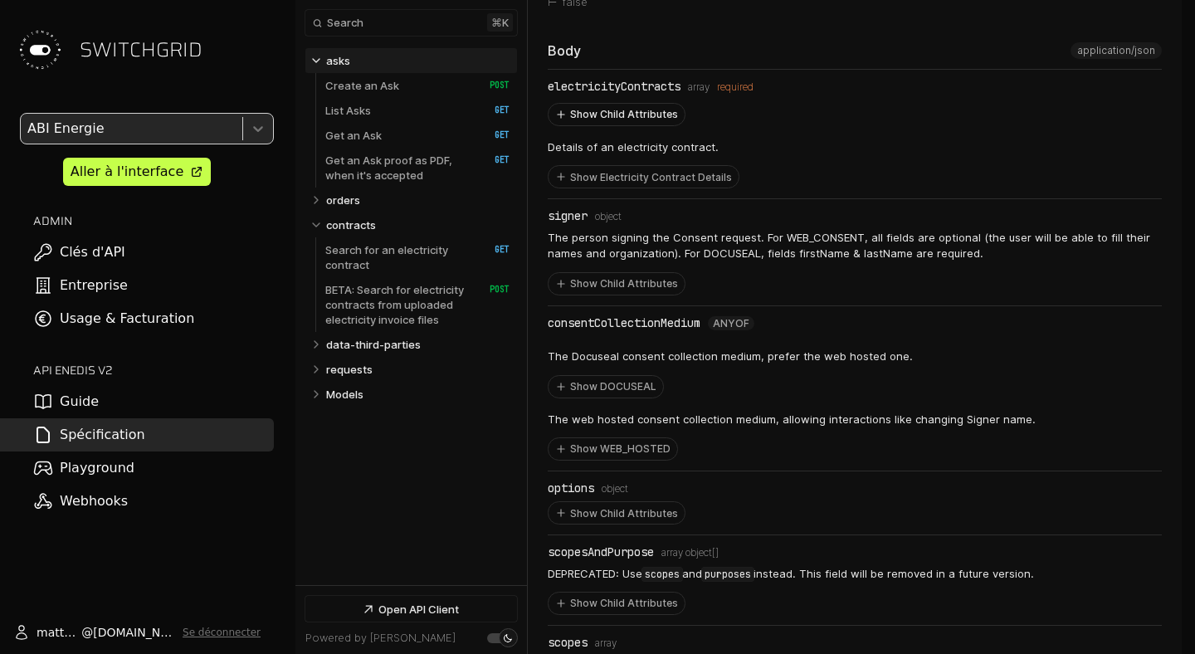
click at [593, 111] on button "Show Child Attributes" at bounding box center [617, 115] width 136 height 22
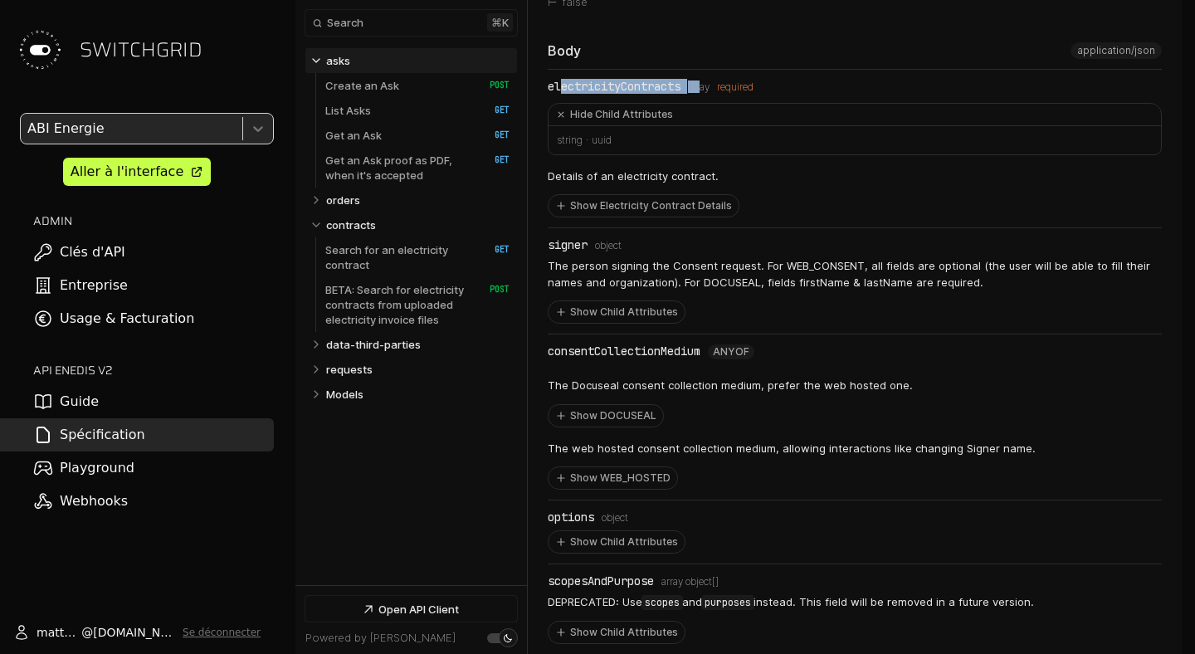
drag, startPoint x: 561, startPoint y: 81, endPoint x: 706, endPoint y: 77, distance: 145.3
click at [706, 80] on div "electricityContracts Type: array required" at bounding box center [855, 86] width 614 height 13
click at [374, 197] on link "orders" at bounding box center [418, 200] width 184 height 25
select select "**********"
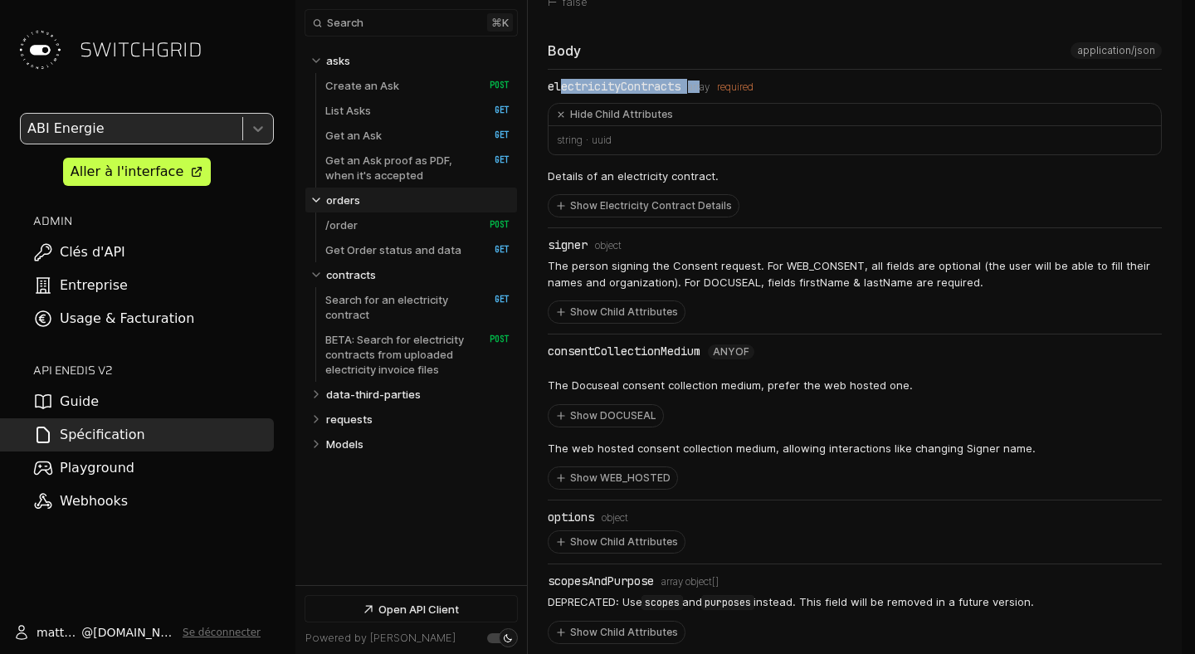
scroll to position [6608, 0]
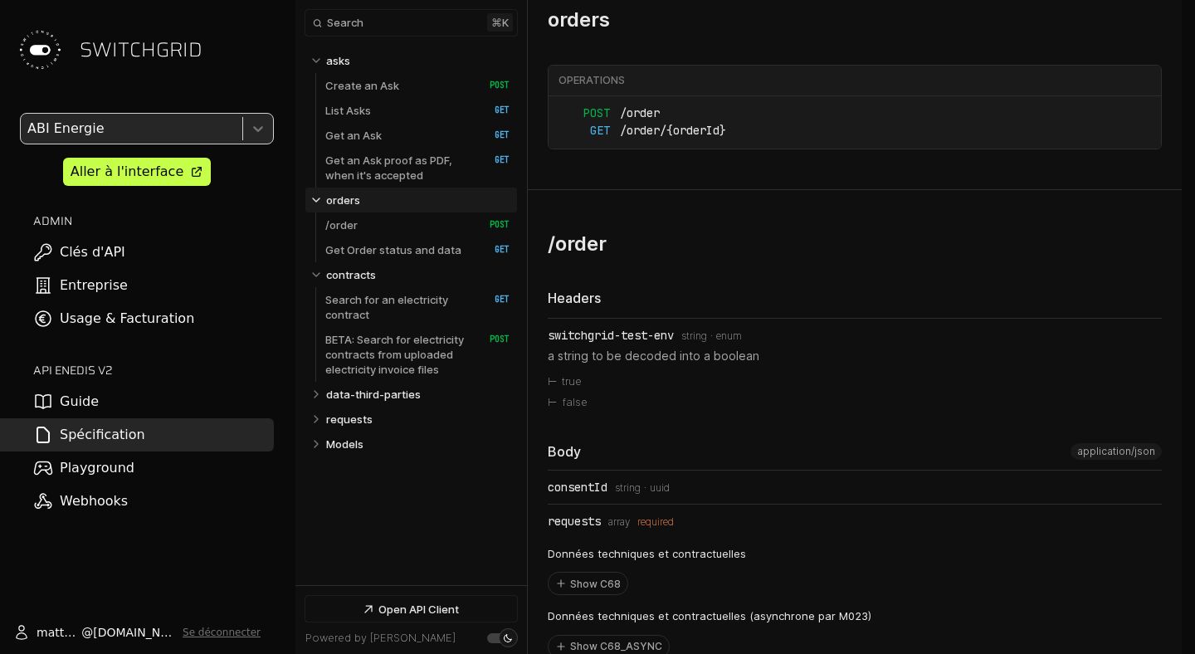
select select "**********"
click at [130, 402] on link "Guide" at bounding box center [137, 401] width 274 height 33
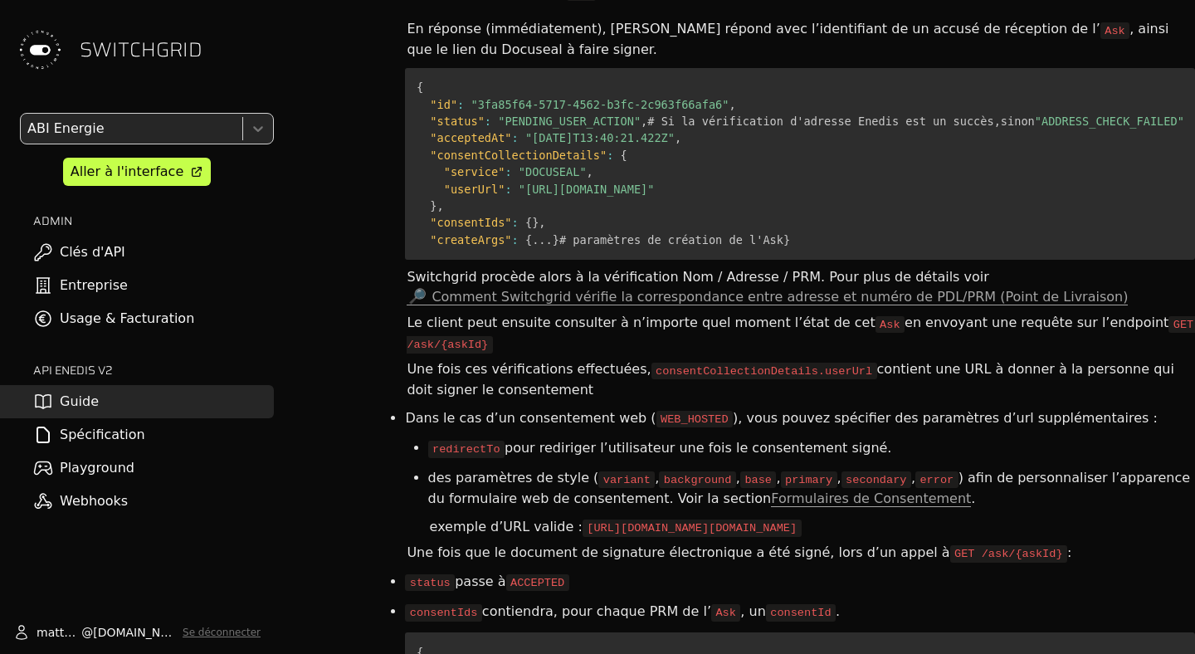
scroll to position [4410, 33]
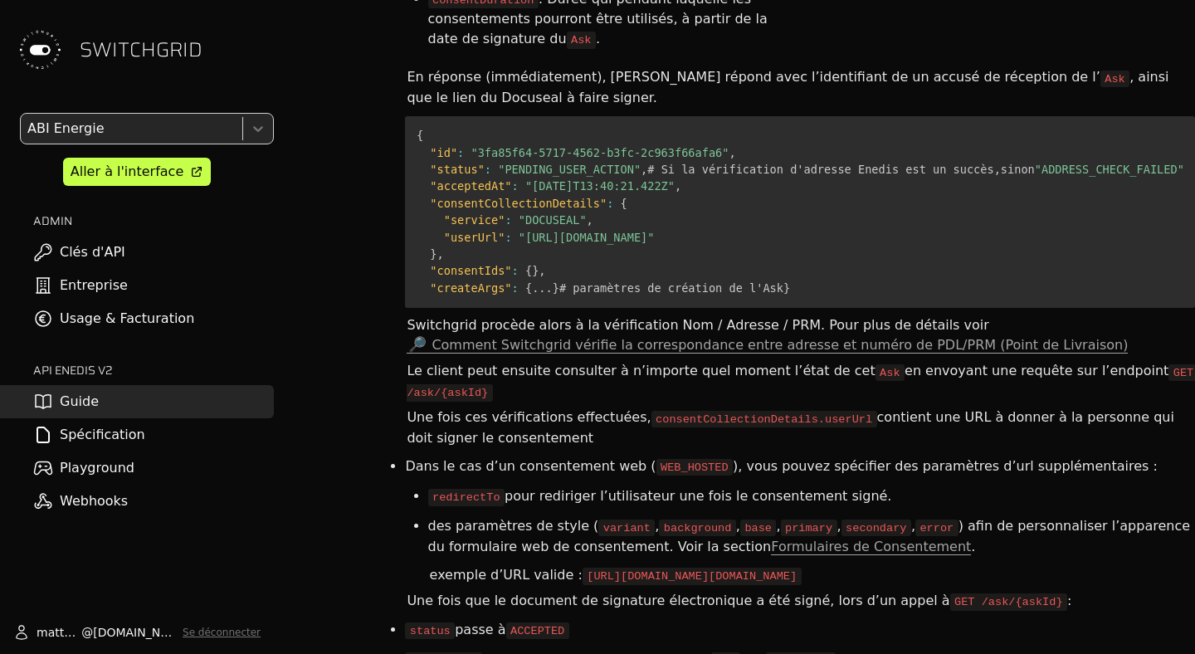
drag, startPoint x: 455, startPoint y: 82, endPoint x: 455, endPoint y: 111, distance: 29.0
drag, startPoint x: 510, startPoint y: 371, endPoint x: 510, endPoint y: 432, distance: 60.6
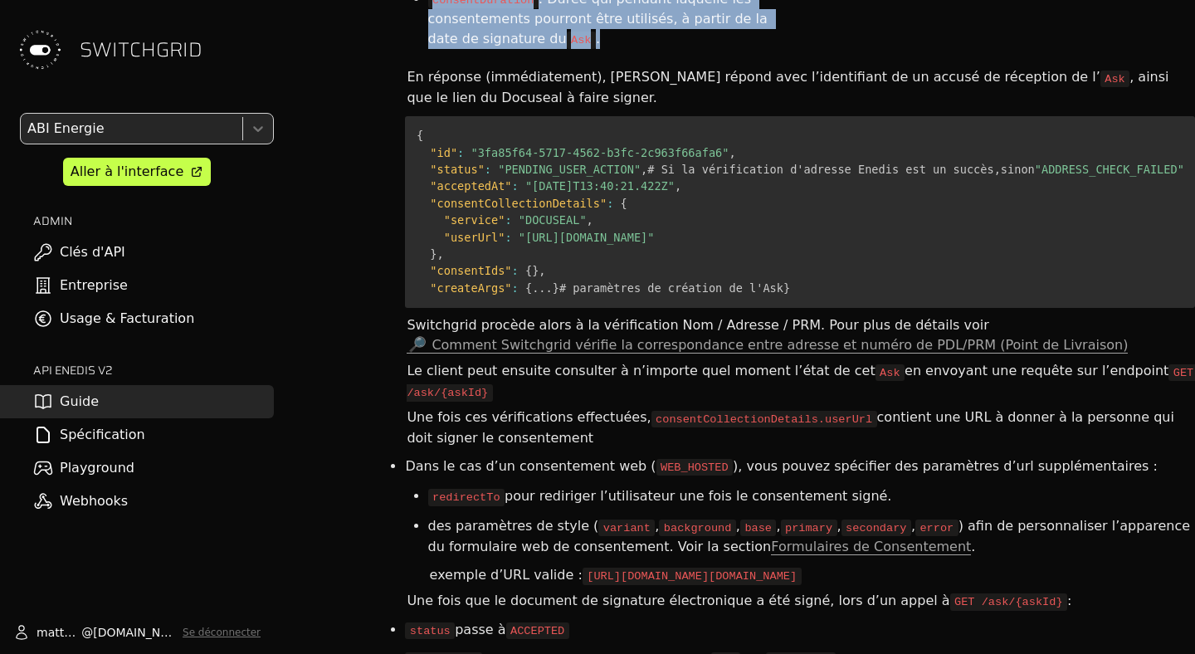
drag, startPoint x: 451, startPoint y: 514, endPoint x: 451, endPoint y: 403, distance: 110.4
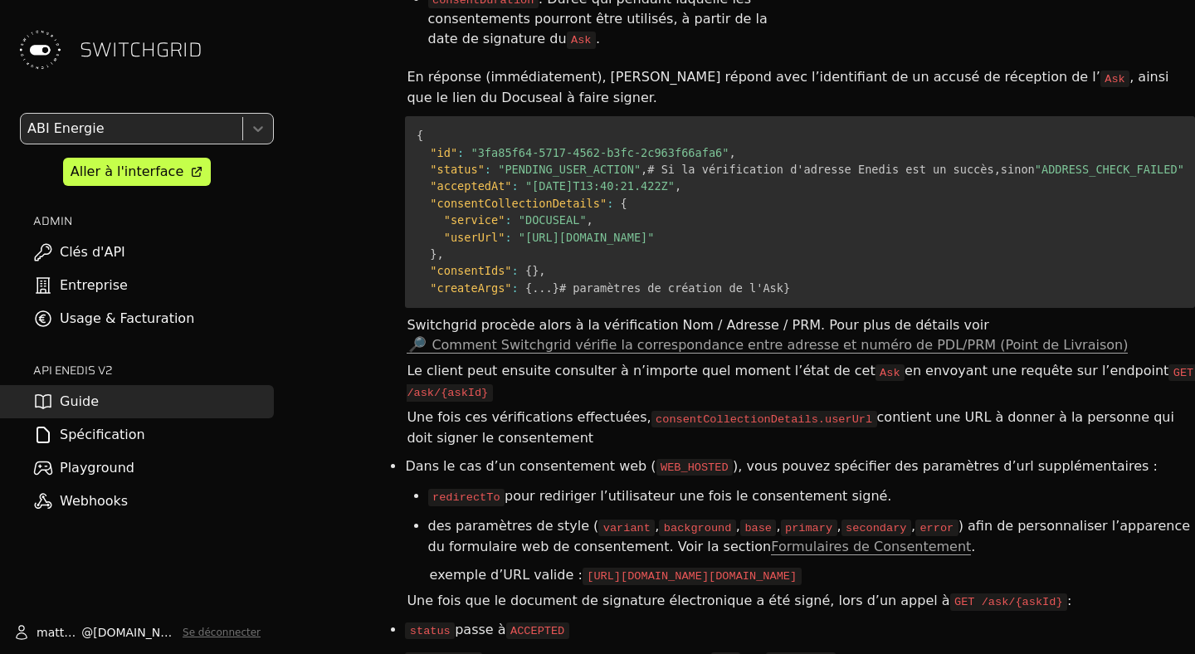
drag, startPoint x: 470, startPoint y: 428, endPoint x: 469, endPoint y: 488, distance: 59.8
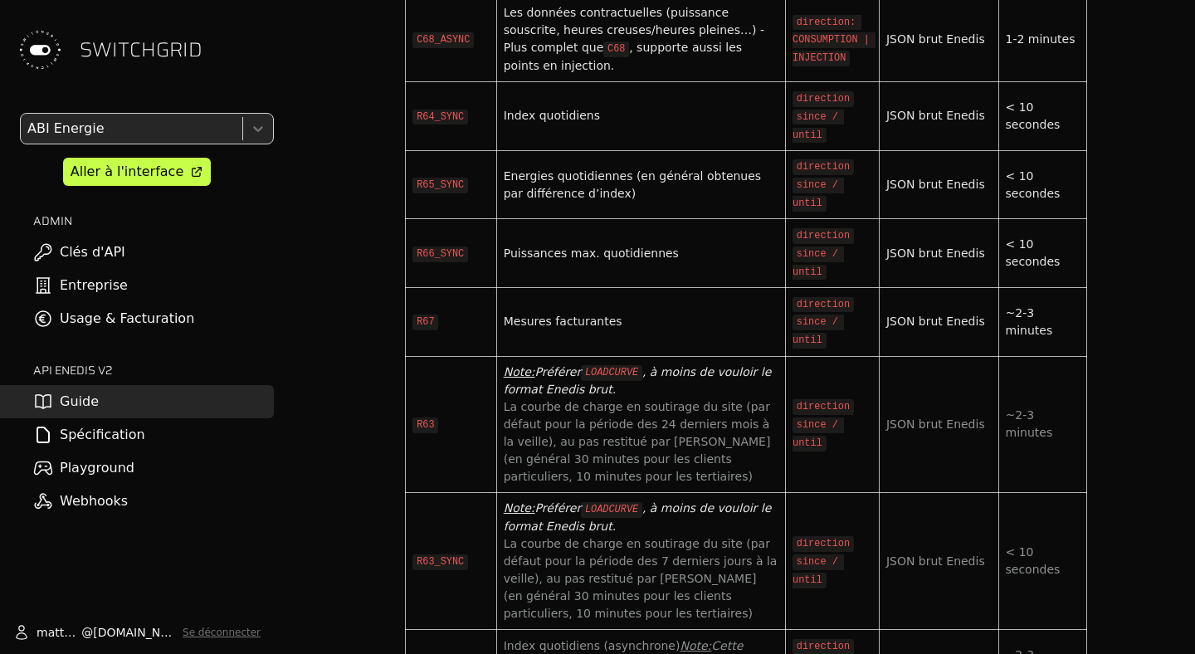
scroll to position [5859, 33]
drag, startPoint x: 367, startPoint y: 176, endPoint x: 686, endPoint y: 190, distance: 319.0
click at [686, 190] on article "Introduction Vocabulaire Principaux endpoints Autres points accessibles Authent…" at bounding box center [723, 466] width 727 height 12452
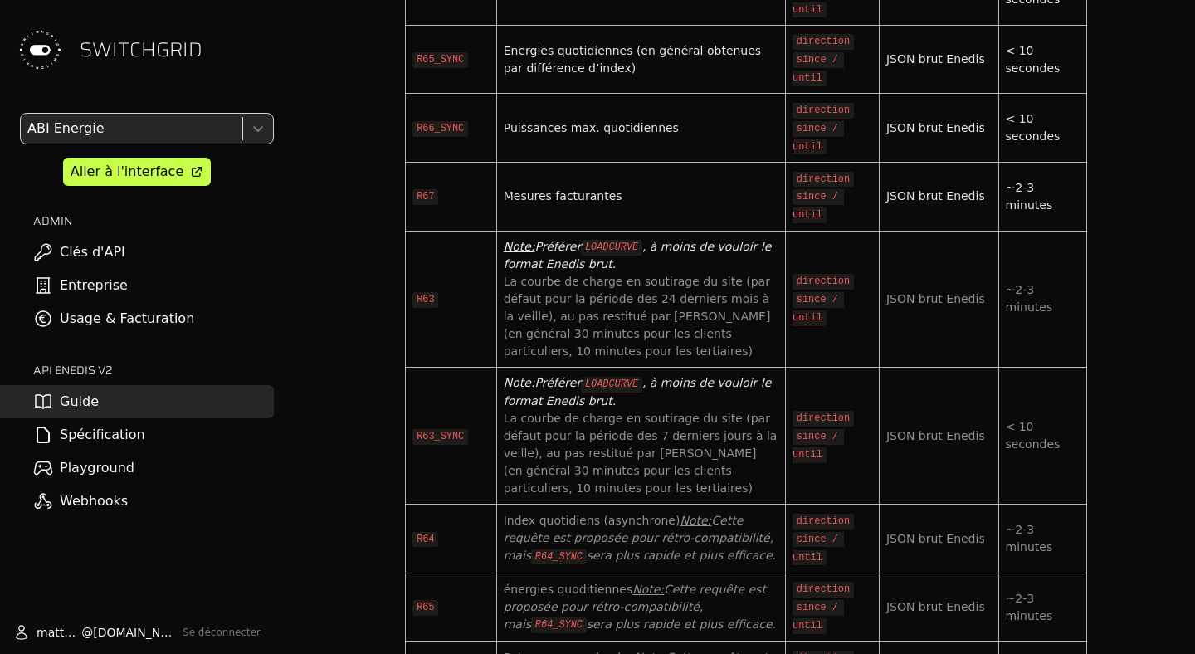
scroll to position [5985, 33]
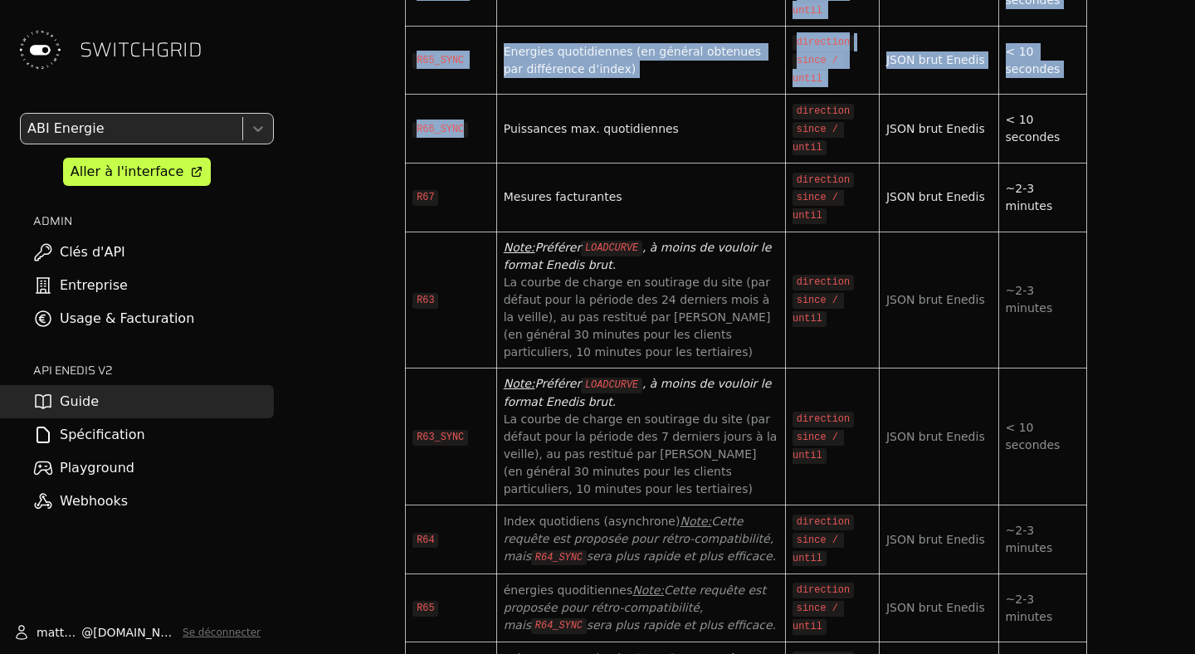
drag, startPoint x: 443, startPoint y: 194, endPoint x: 442, endPoint y: 568, distance: 373.5
click at [442, 568] on tbody "Code Description args Format Latence médiane LOADCURVE Courbe de charge en inje…" at bounding box center [746, 167] width 681 height 1090
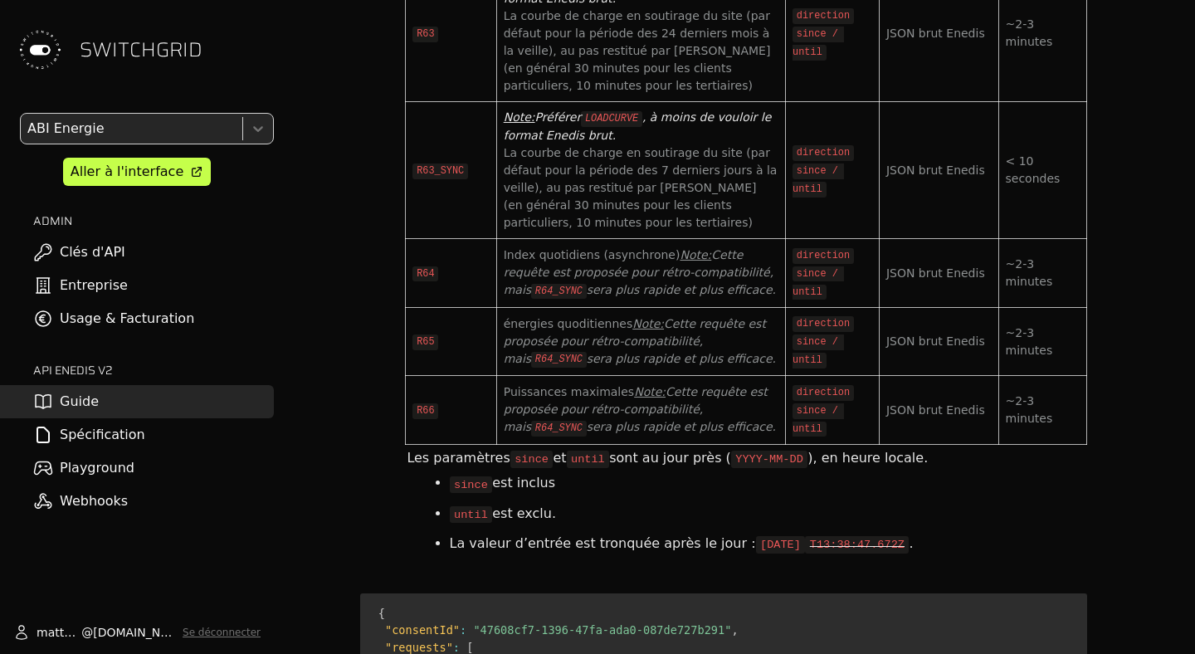
click at [442, 239] on td "R63_SYNC" at bounding box center [451, 170] width 90 height 137
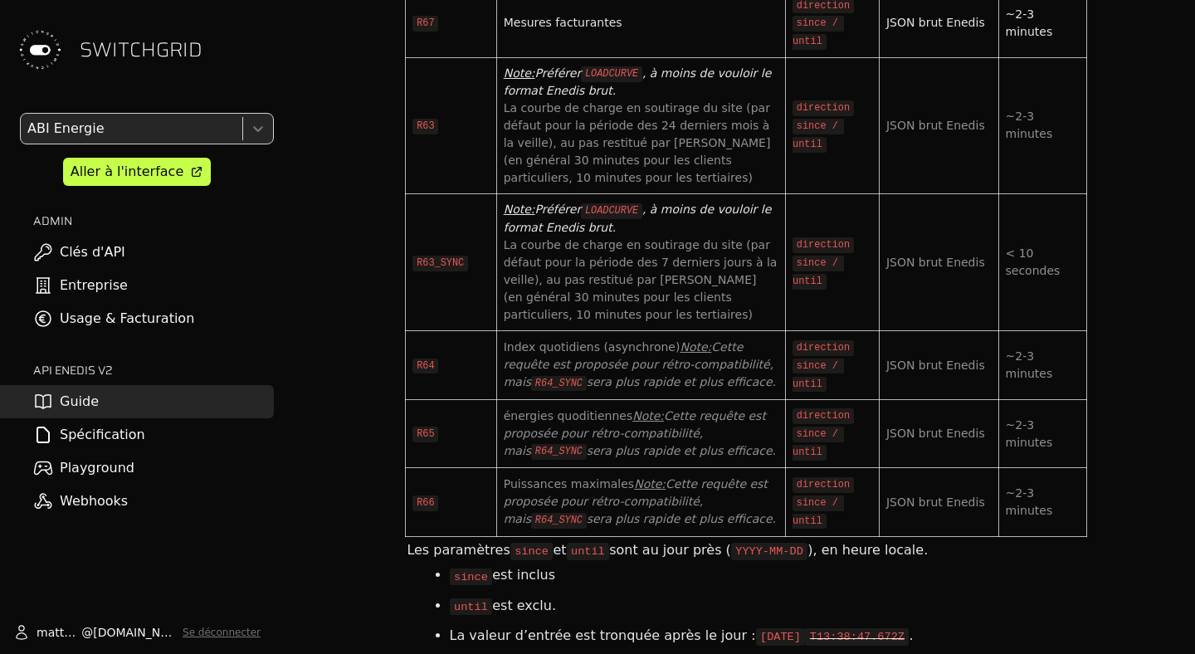
scroll to position [6088, 33]
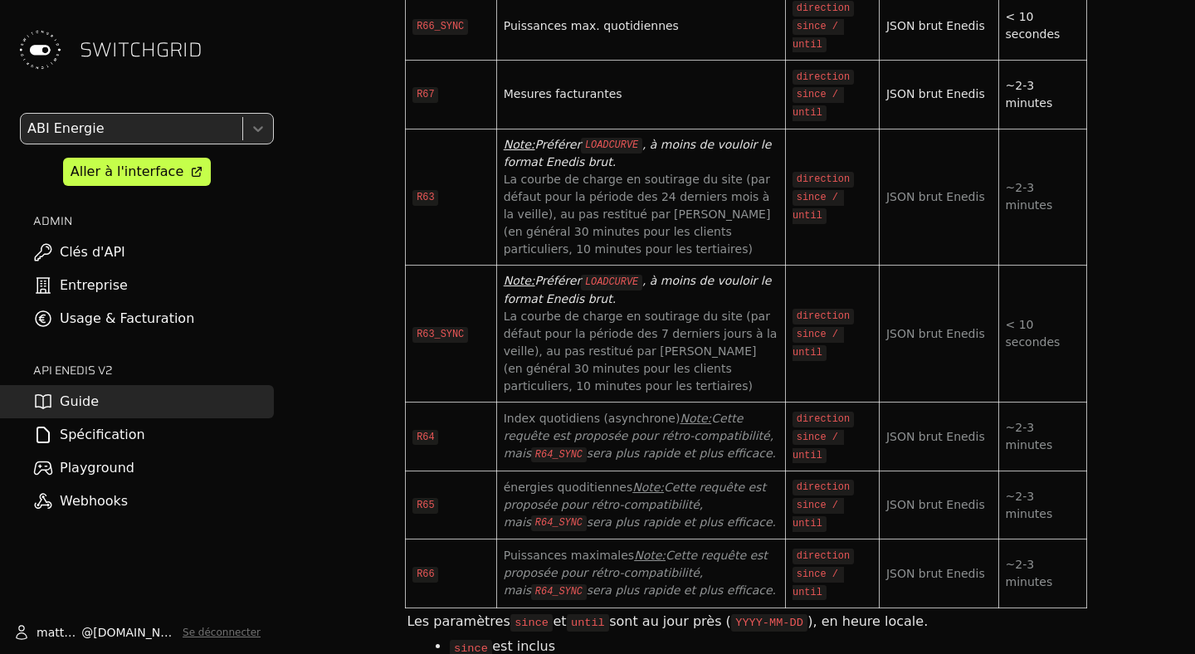
drag, startPoint x: 427, startPoint y: 105, endPoint x: 566, endPoint y: 118, distance: 140.0
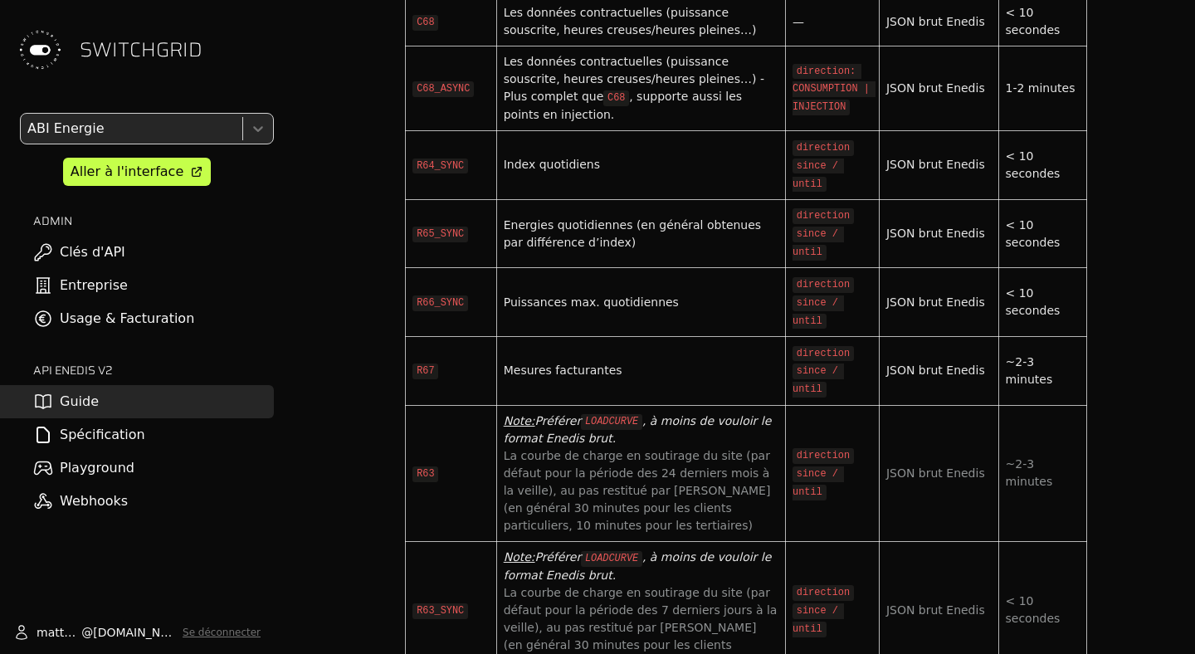
scroll to position [5769, 33]
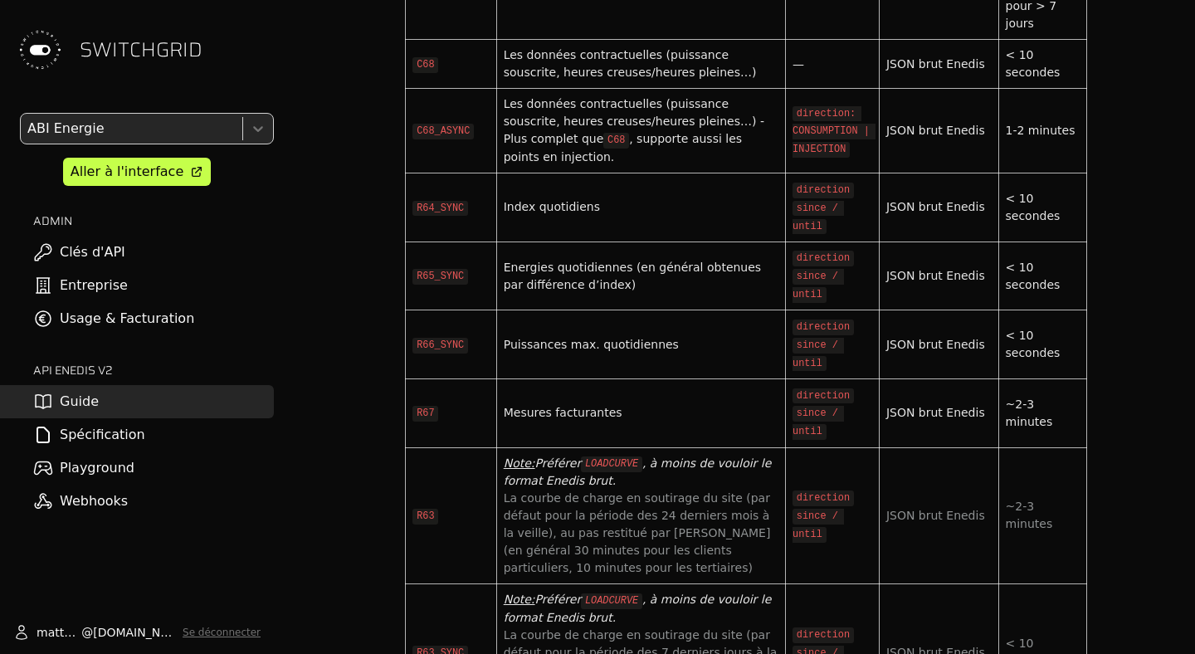
drag, startPoint x: 377, startPoint y: 167, endPoint x: 449, endPoint y: 167, distance: 72.2
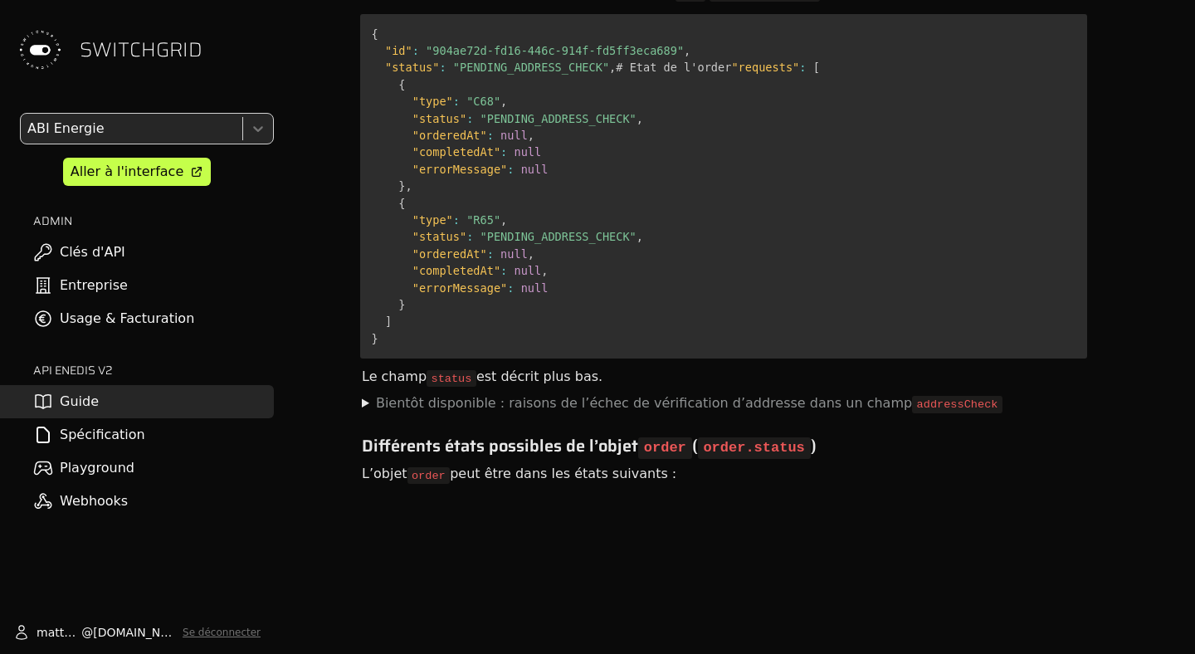
scroll to position [7749, 33]
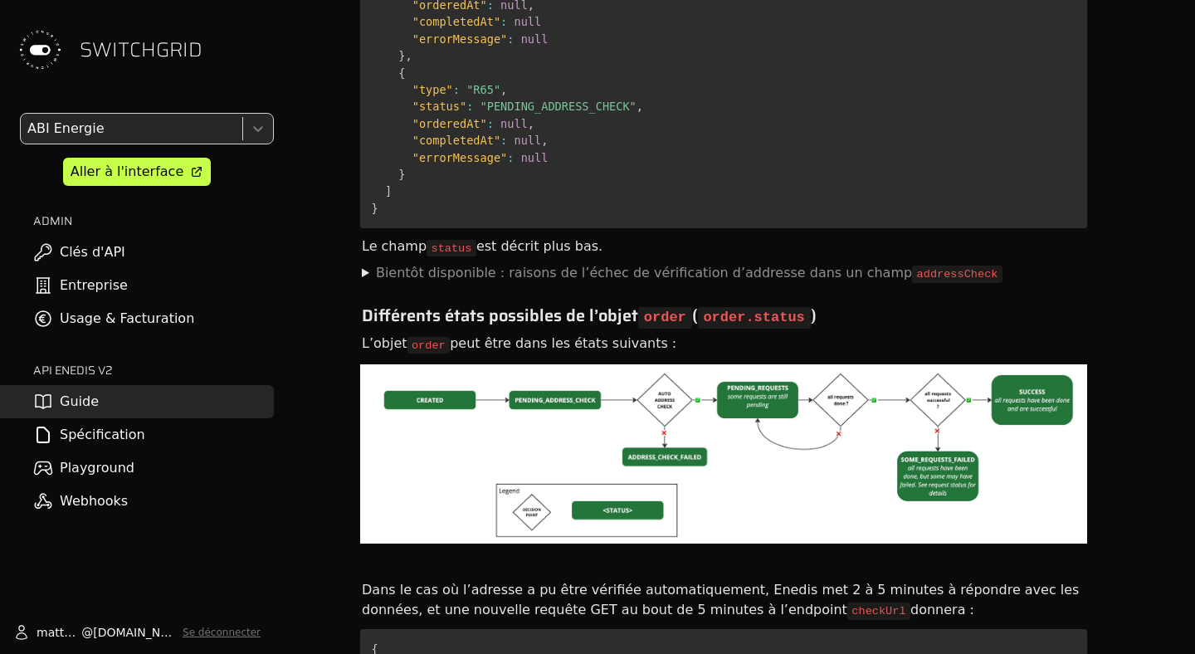
drag, startPoint x: 364, startPoint y: 249, endPoint x: 631, endPoint y: 247, distance: 266.4
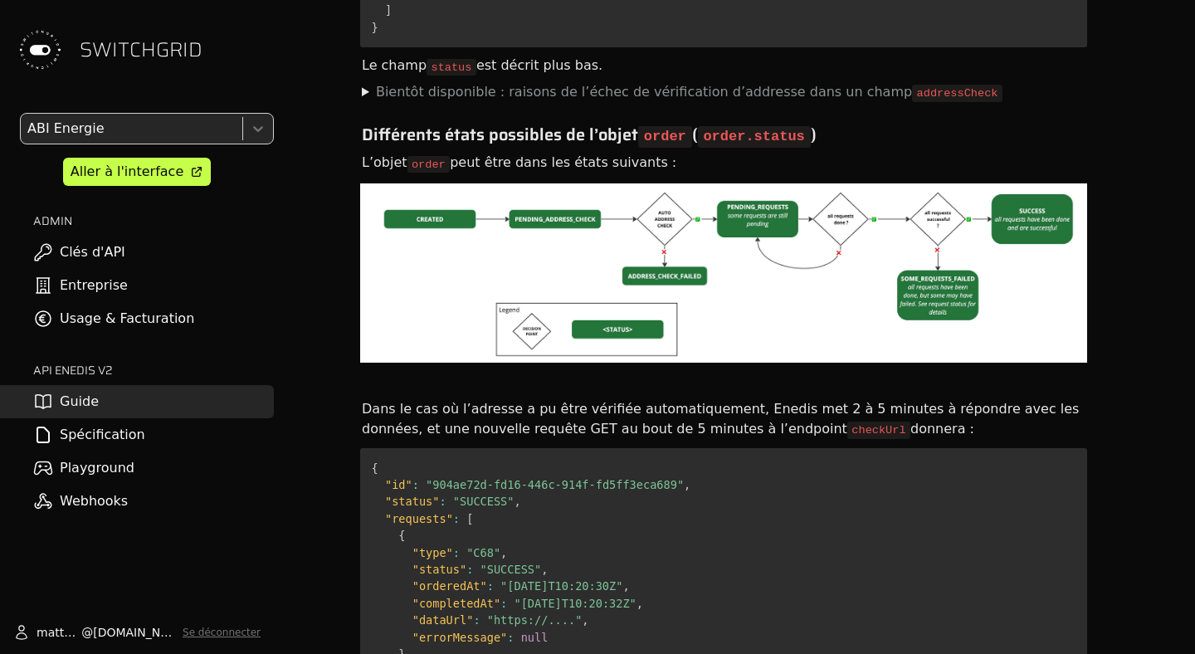
drag, startPoint x: 451, startPoint y: 189, endPoint x: 574, endPoint y: 187, distance: 123.7
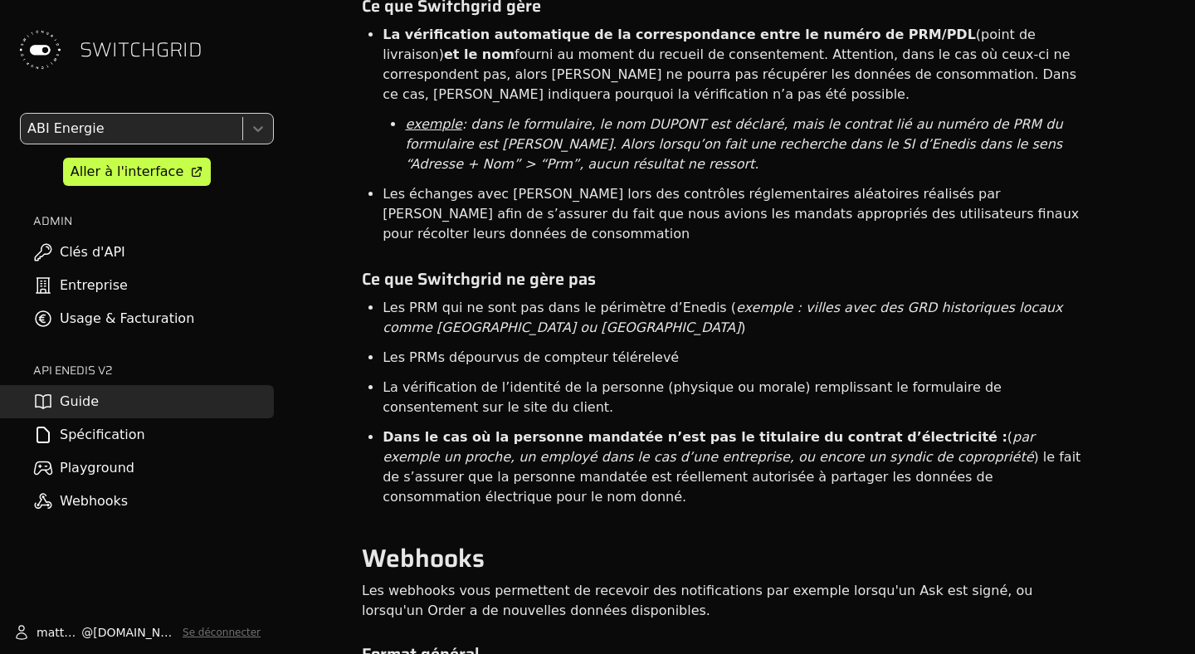
scroll to position [10792, 33]
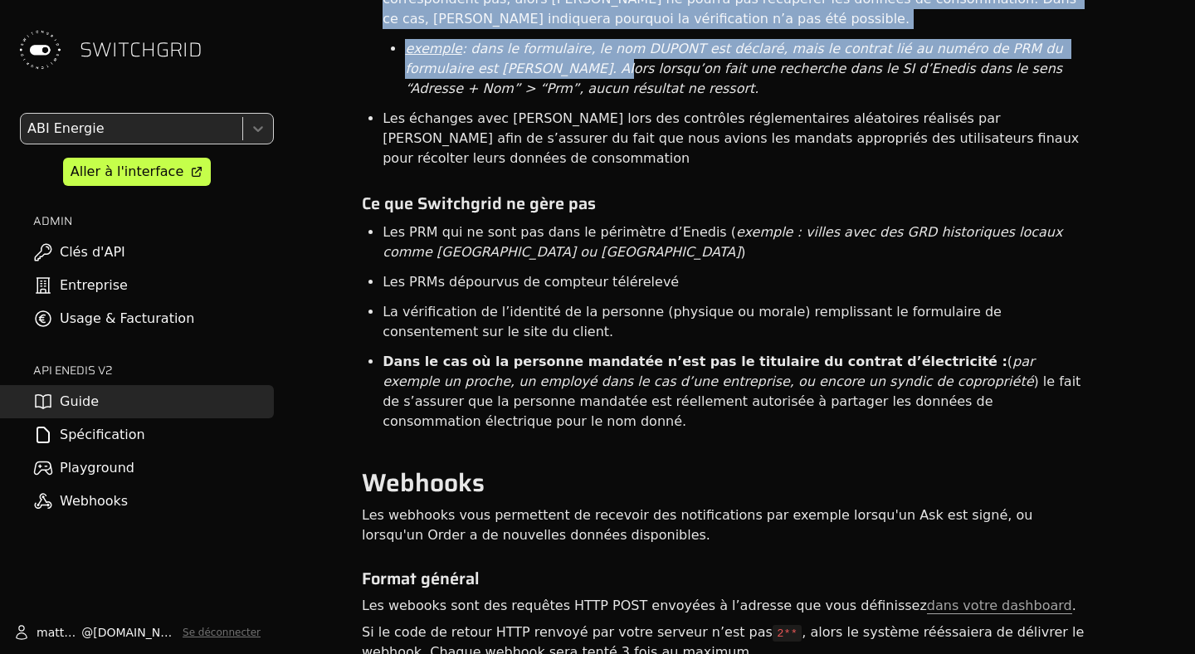
drag, startPoint x: 487, startPoint y: 396, endPoint x: 484, endPoint y: 517, distance: 121.2
click at [484, 104] on ul "La vérification automatique de la correspondance entre le numéro de PRM/PDL (po…" at bounding box center [723, 23] width 727 height 159
click at [484, 96] on em ": dans le formulaire, le nom DUPONT est déclaré, mais le contrat lié au numéro …" at bounding box center [736, 69] width 662 height 56
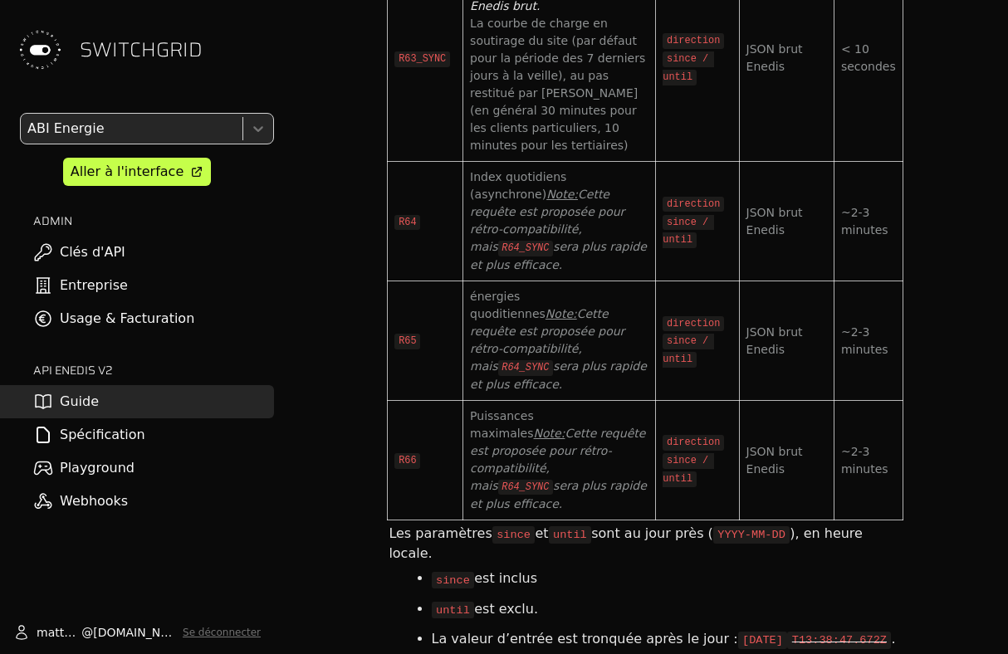
scroll to position [6145, 33]
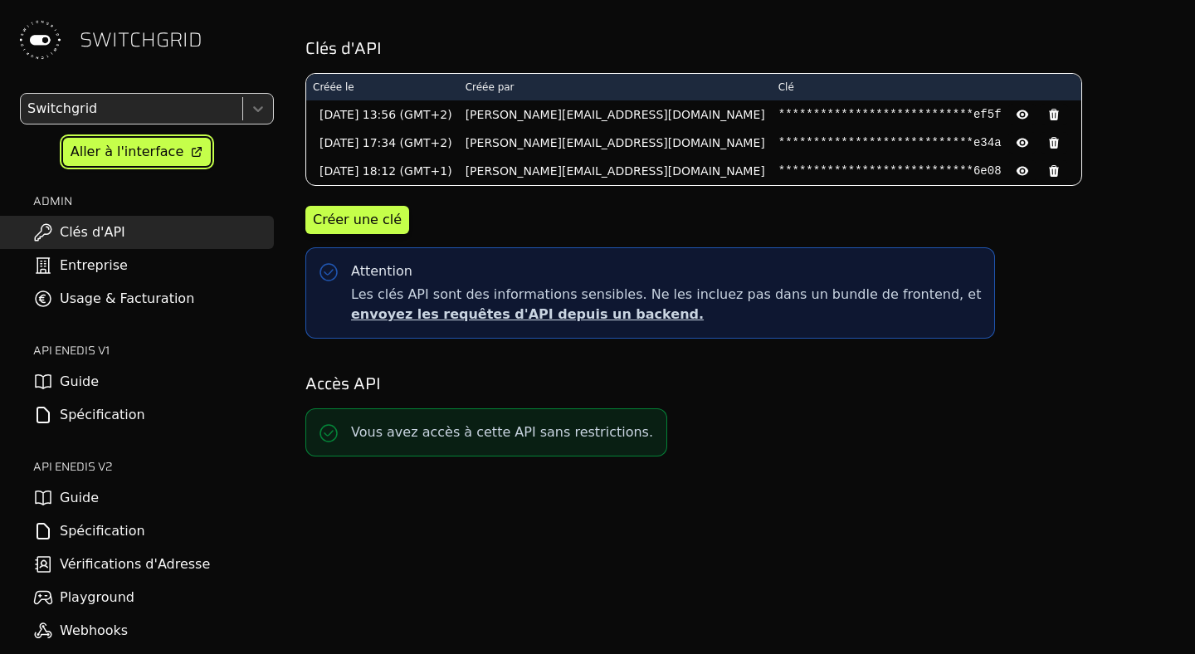
click at [153, 141] on link "Aller à l'interface" at bounding box center [137, 152] width 148 height 28
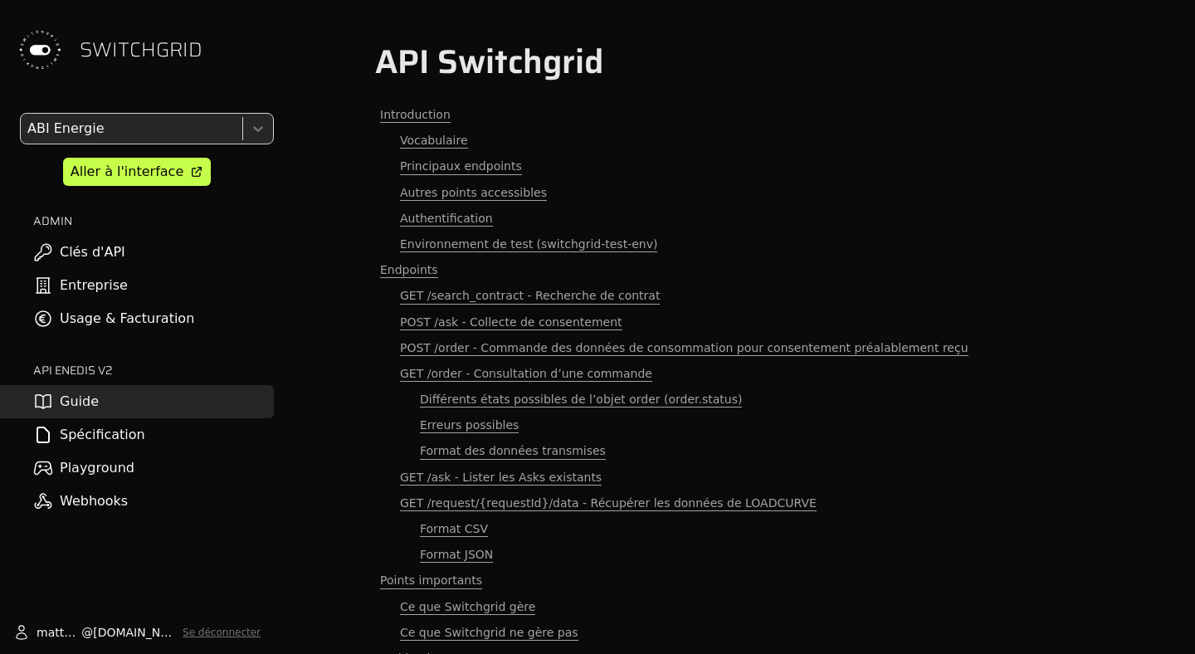
click at [111, 444] on link "Spécification" at bounding box center [137, 434] width 274 height 33
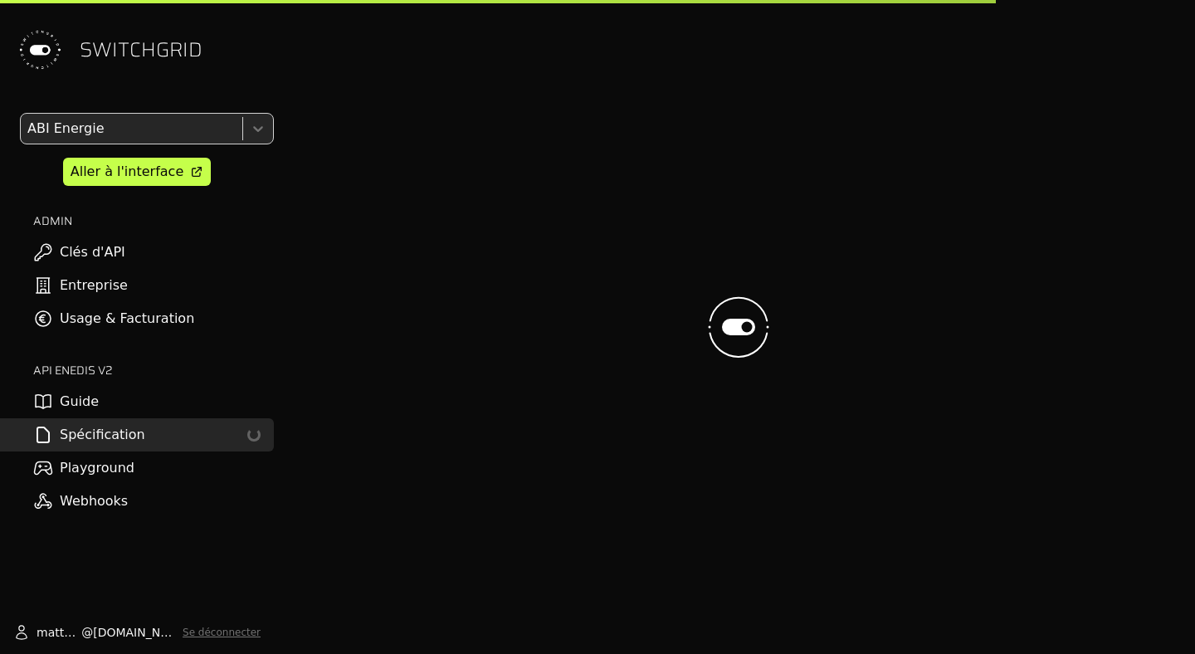
select select "**********"
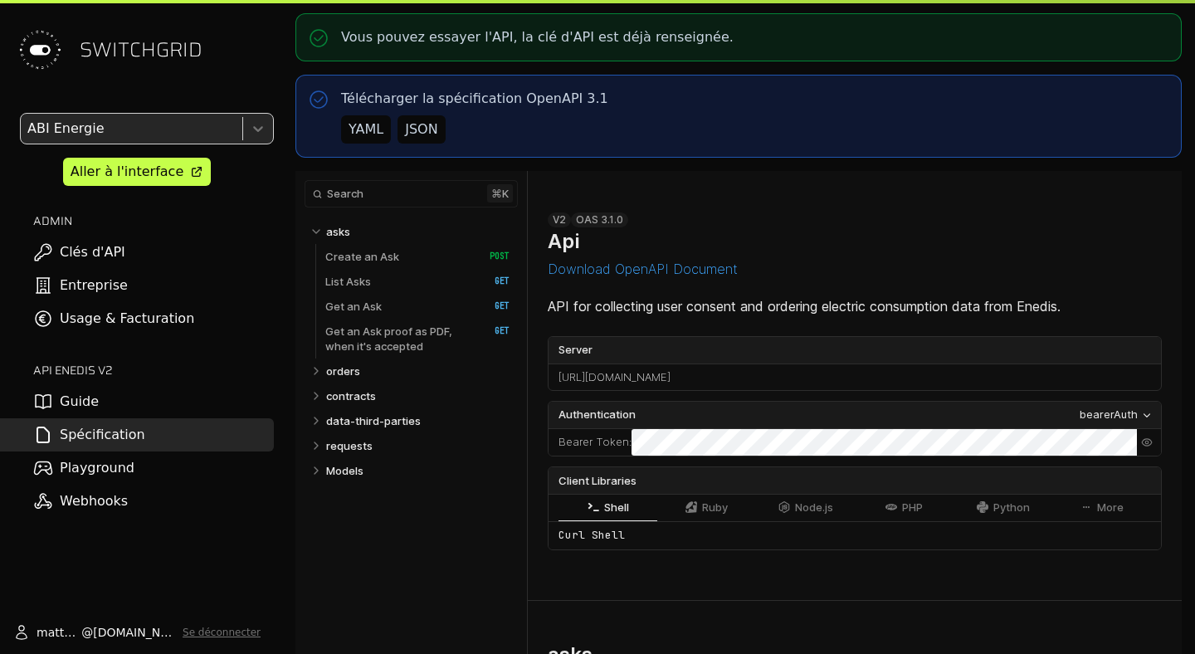
select select "**********"
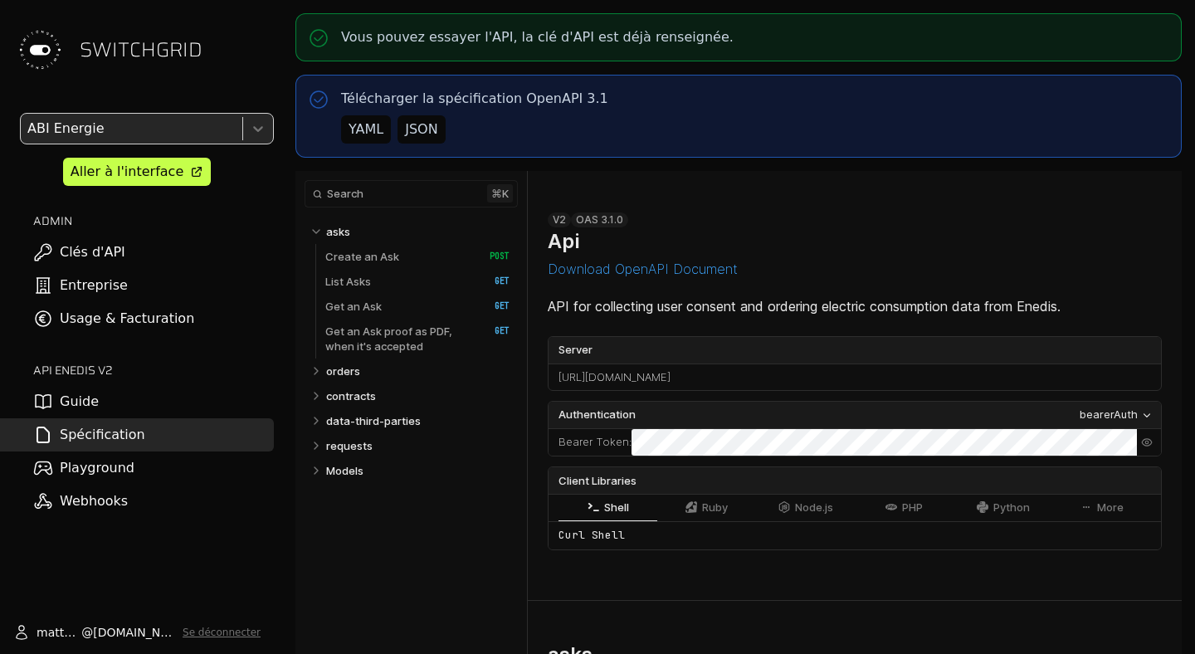
click at [437, 117] on button "JSON" at bounding box center [421, 129] width 47 height 28
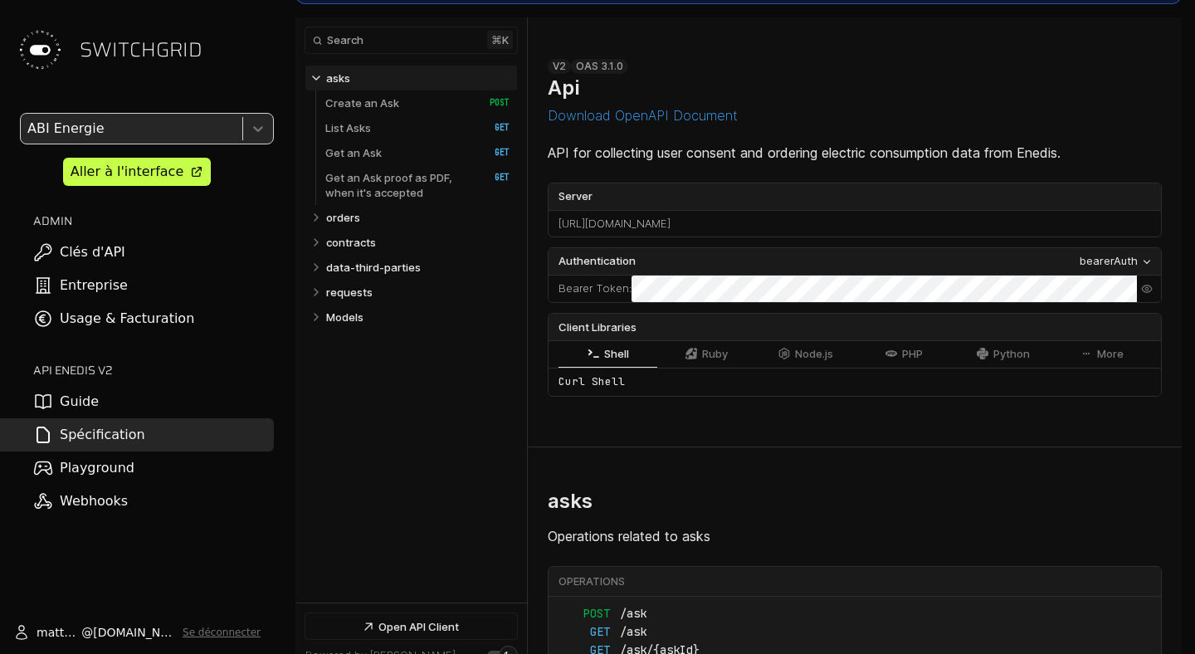
scroll to position [157, 0]
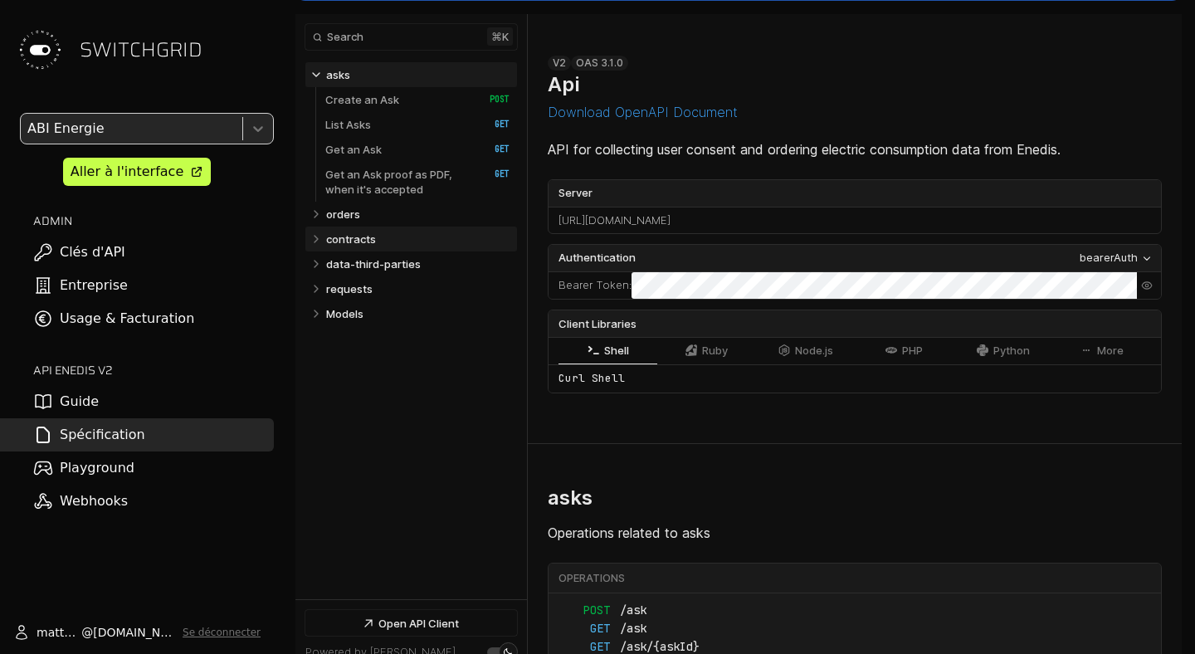
click at [373, 247] on link "contracts" at bounding box center [418, 239] width 184 height 25
select select "**********"
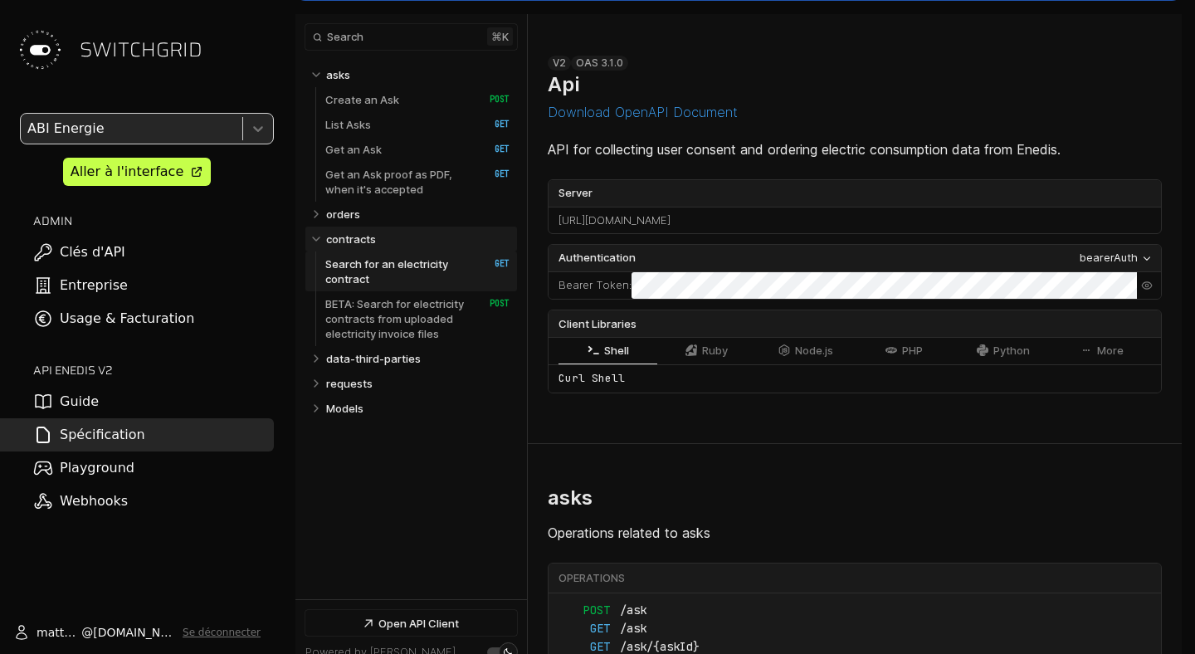
scroll to position [6829, 0]
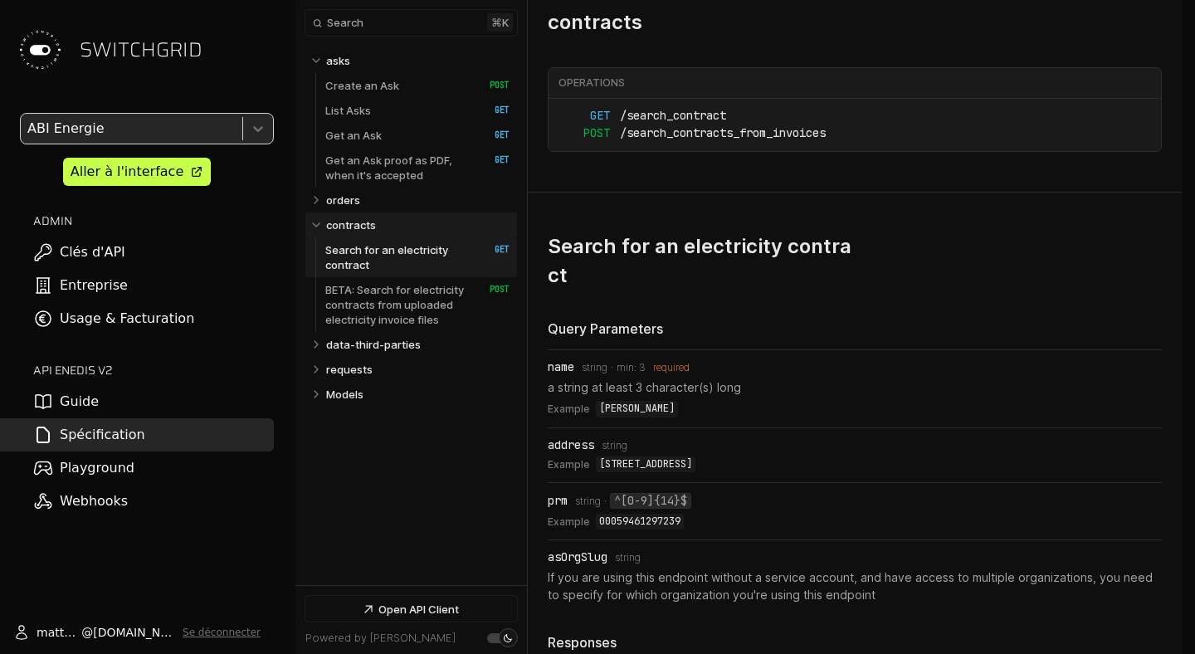
select select "**********"
click at [367, 368] on p "requests" at bounding box center [349, 369] width 46 height 15
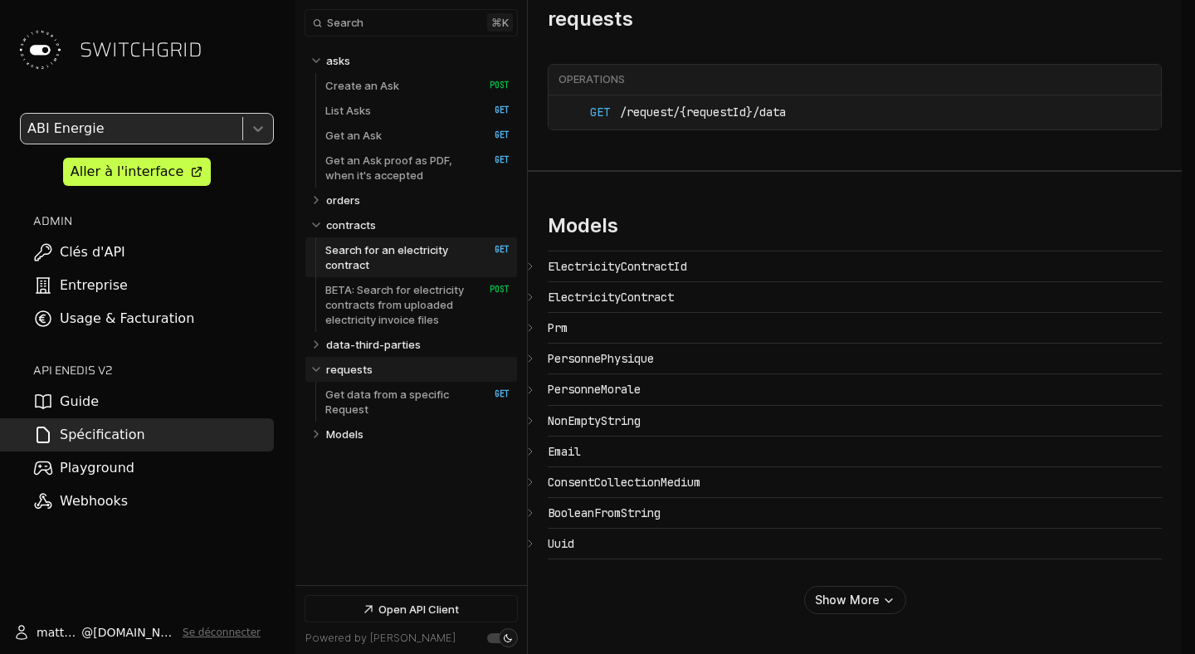
select select "**********"
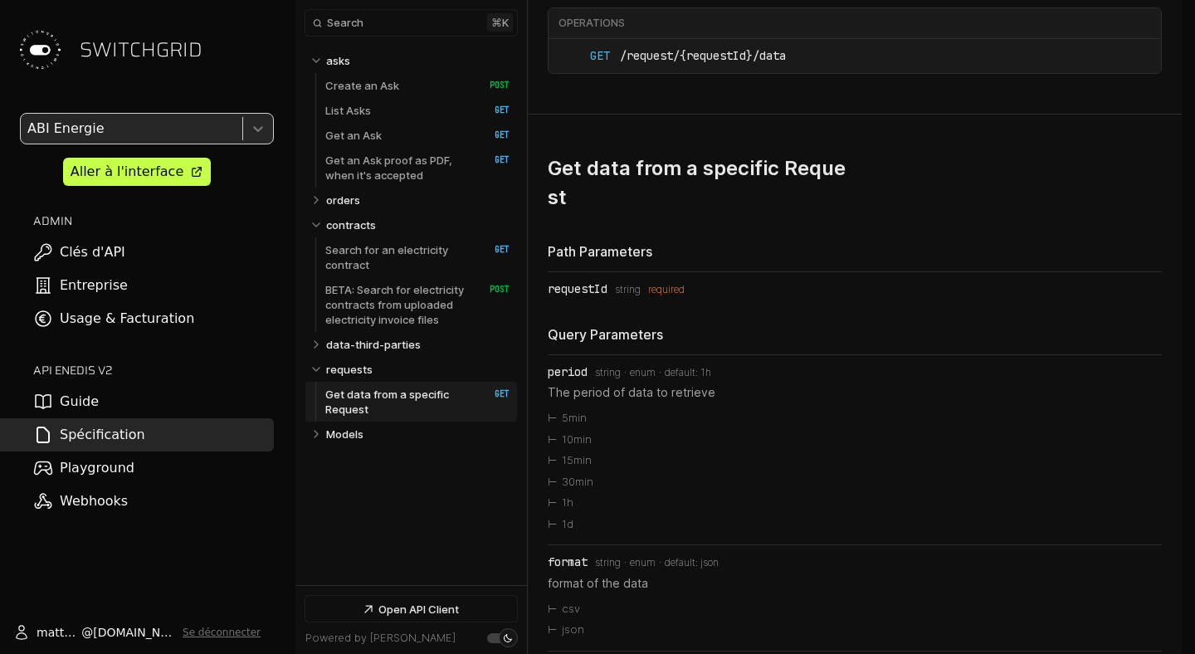
click at [378, 401] on p "Get data from a specific Request" at bounding box center [398, 402] width 147 height 30
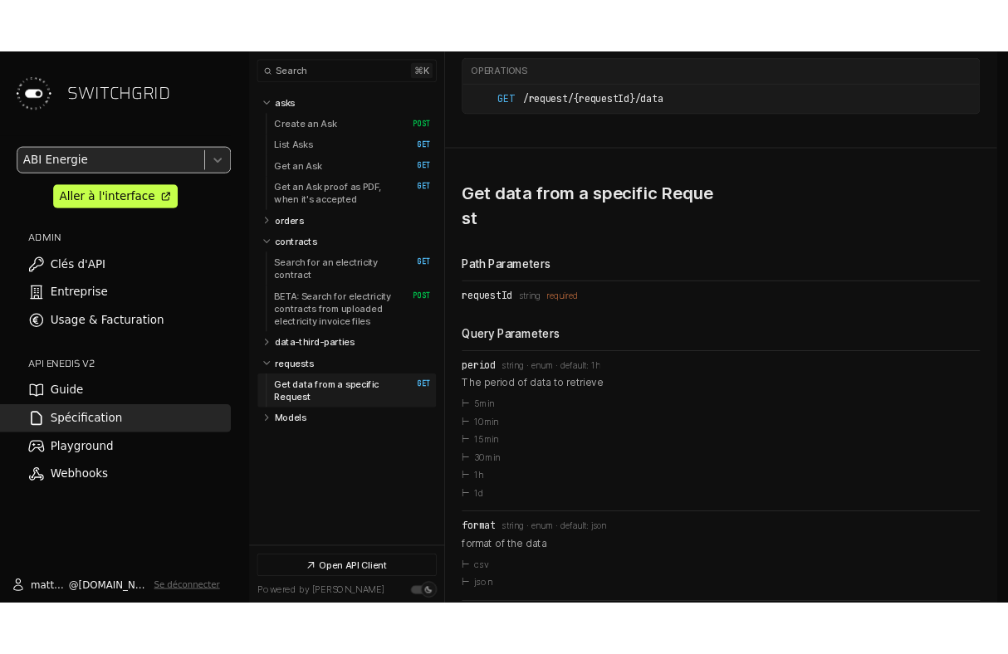
scroll to position [9564, 0]
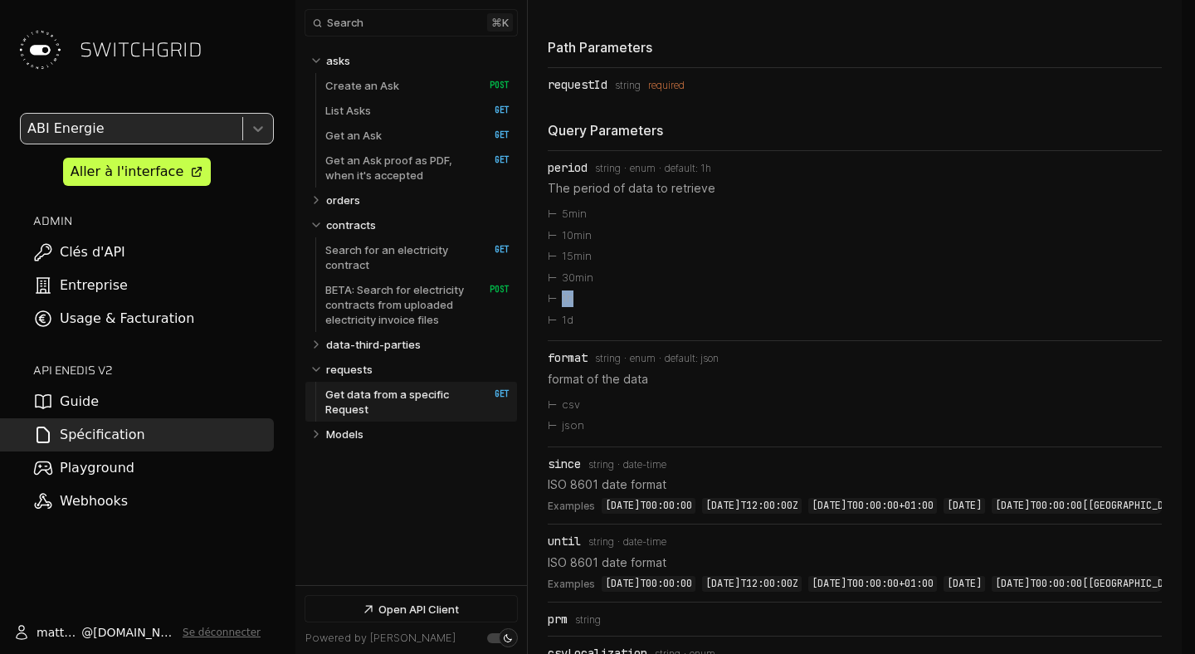
drag, startPoint x: 581, startPoint y: 391, endPoint x: 537, endPoint y: 391, distance: 44.0
click at [537, 391] on section "Get data from a specific Request ​ # Copy link Path Parameters requestId Type: …" at bounding box center [855, 636] width 654 height 1452
drag, startPoint x: 602, startPoint y: 375, endPoint x: 565, endPoint y: 375, distance: 36.5
click at [565, 289] on li "30min" at bounding box center [855, 278] width 614 height 22
click at [483, 504] on nav "Collapse asks   asks Create an Ask   HTTP Method: POST List Asks   HTTP Method:…" at bounding box center [411, 313] width 232 height 544
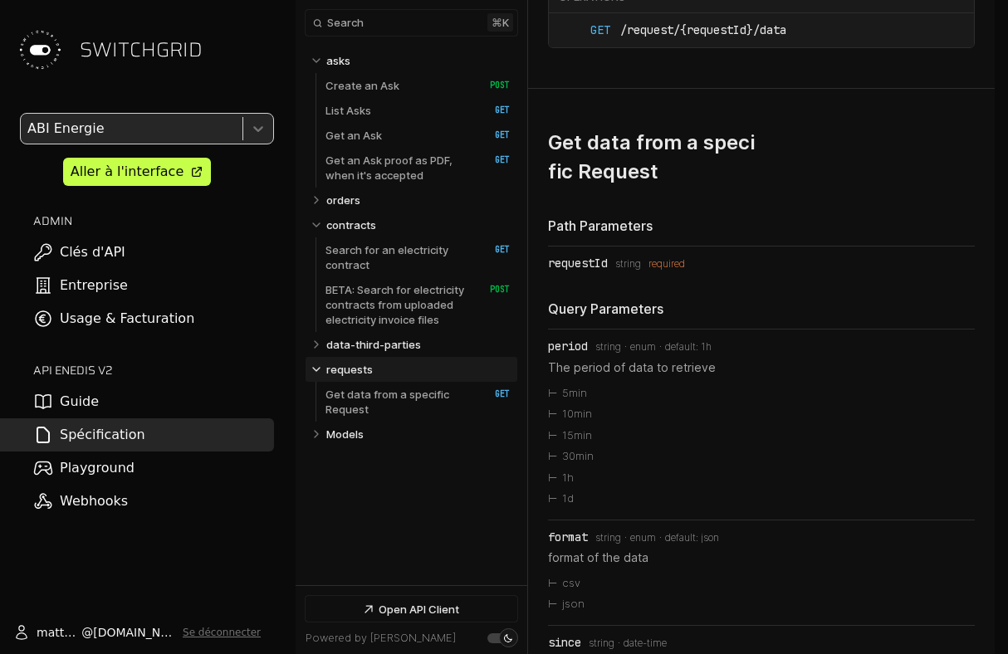
click at [121, 408] on link "Guide" at bounding box center [137, 401] width 274 height 33
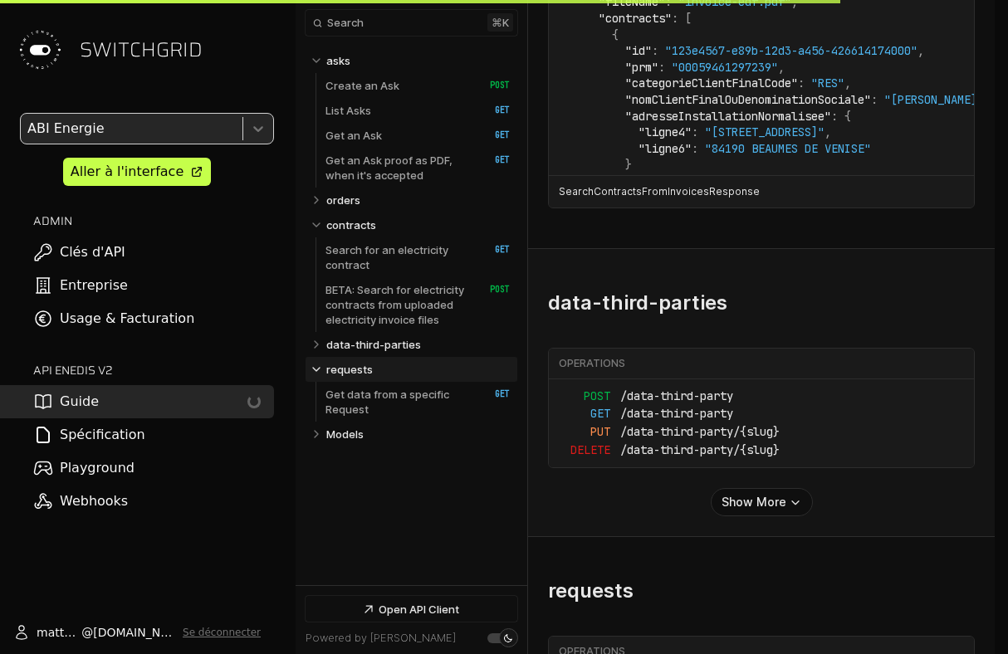
scroll to position [10218, 0]
